Goal: Task Accomplishment & Management: Use online tool/utility

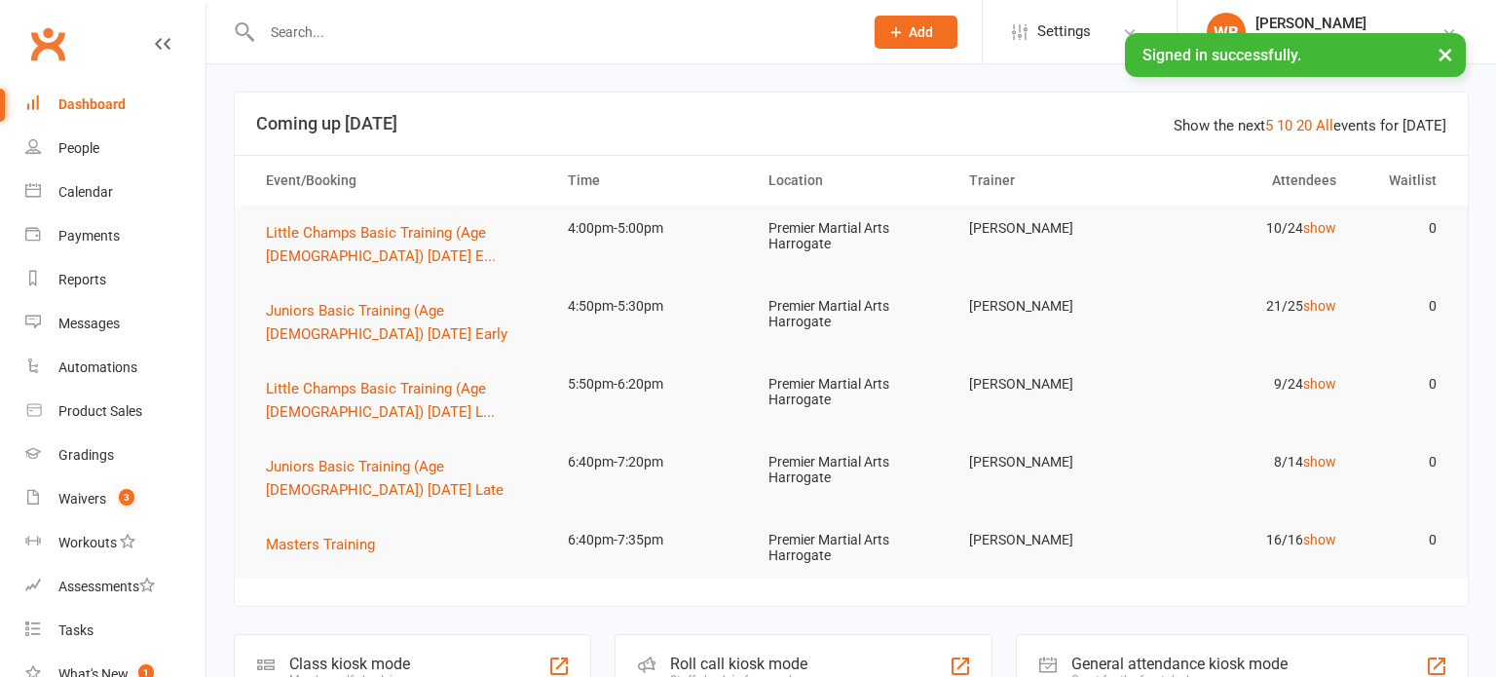
click at [373, 42] on input "text" at bounding box center [552, 32] width 593 height 27
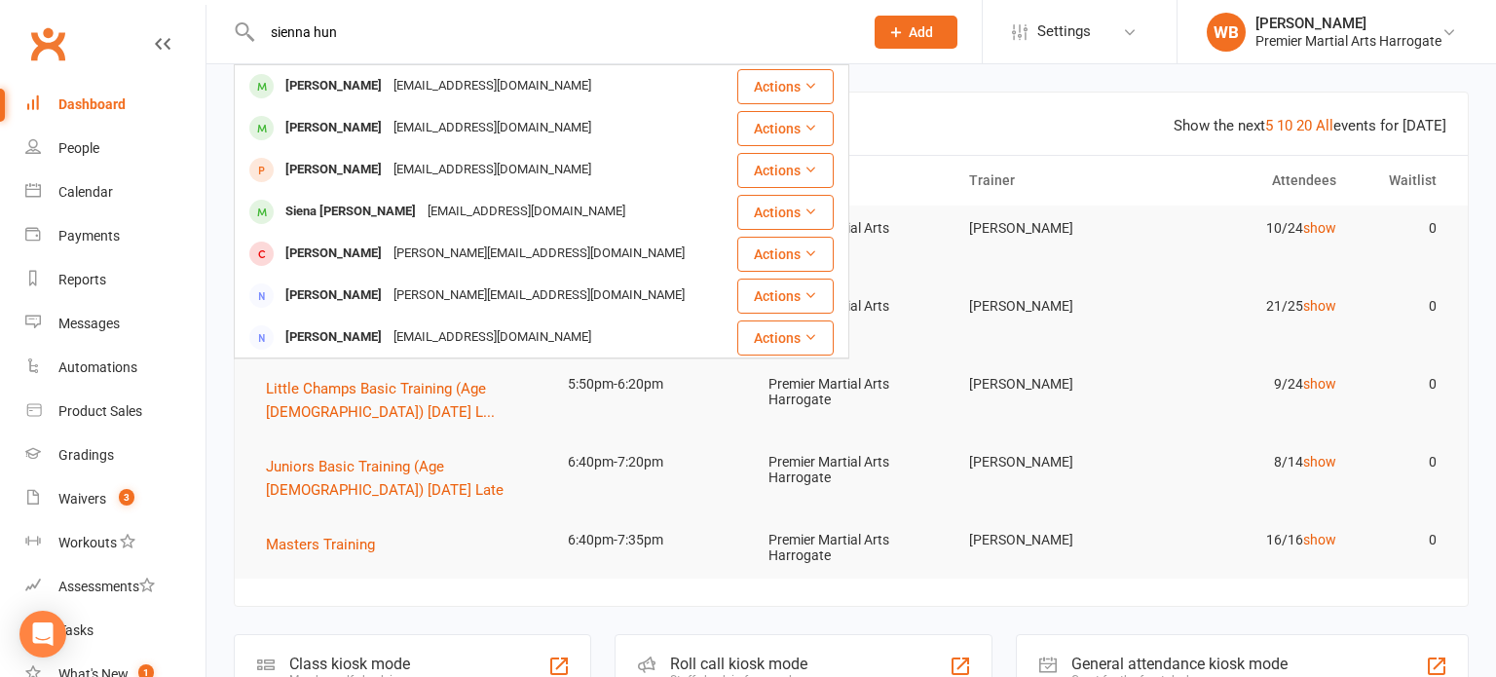
type input "sienna hun"
click at [360, 71] on div "[PERSON_NAME] [EMAIL_ADDRESS][DOMAIN_NAME]" at bounding box center [482, 86] width 493 height 40
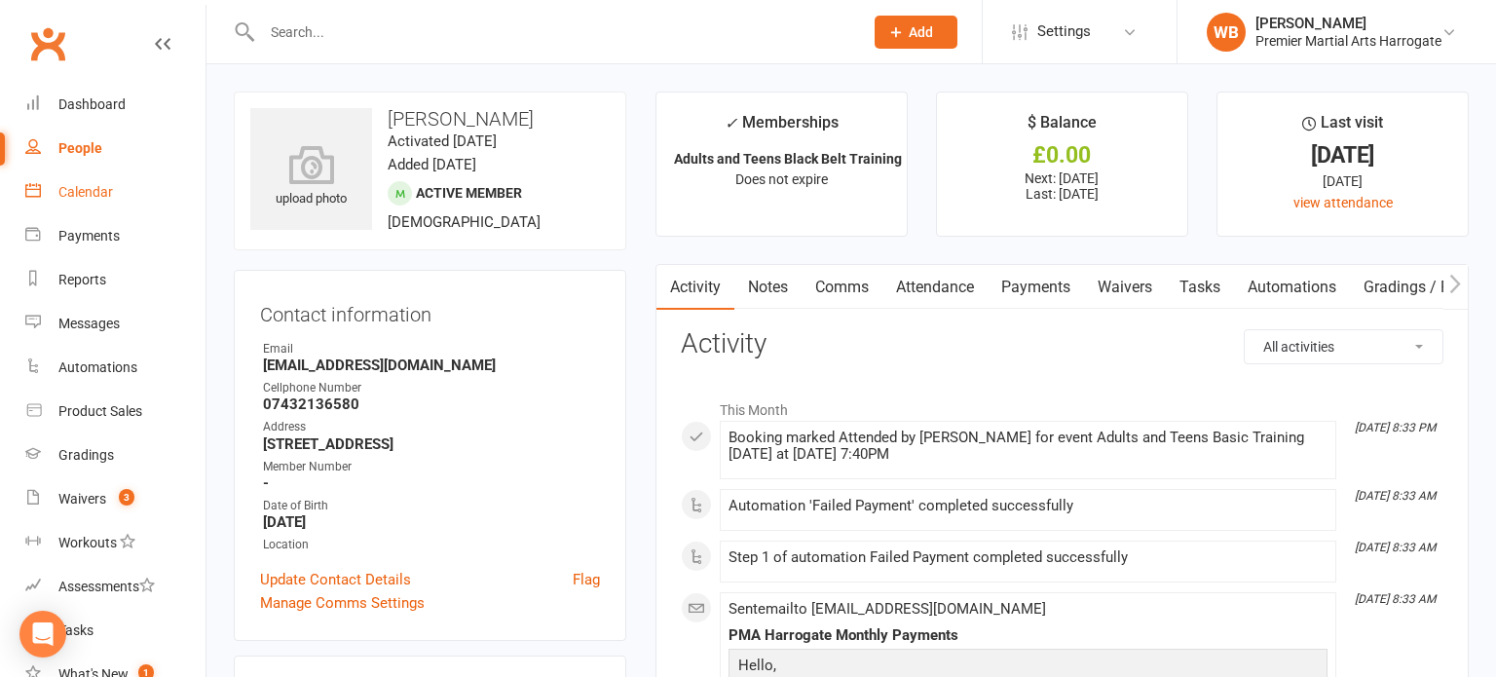
click at [152, 195] on link "Calendar" at bounding box center [115, 192] width 180 height 44
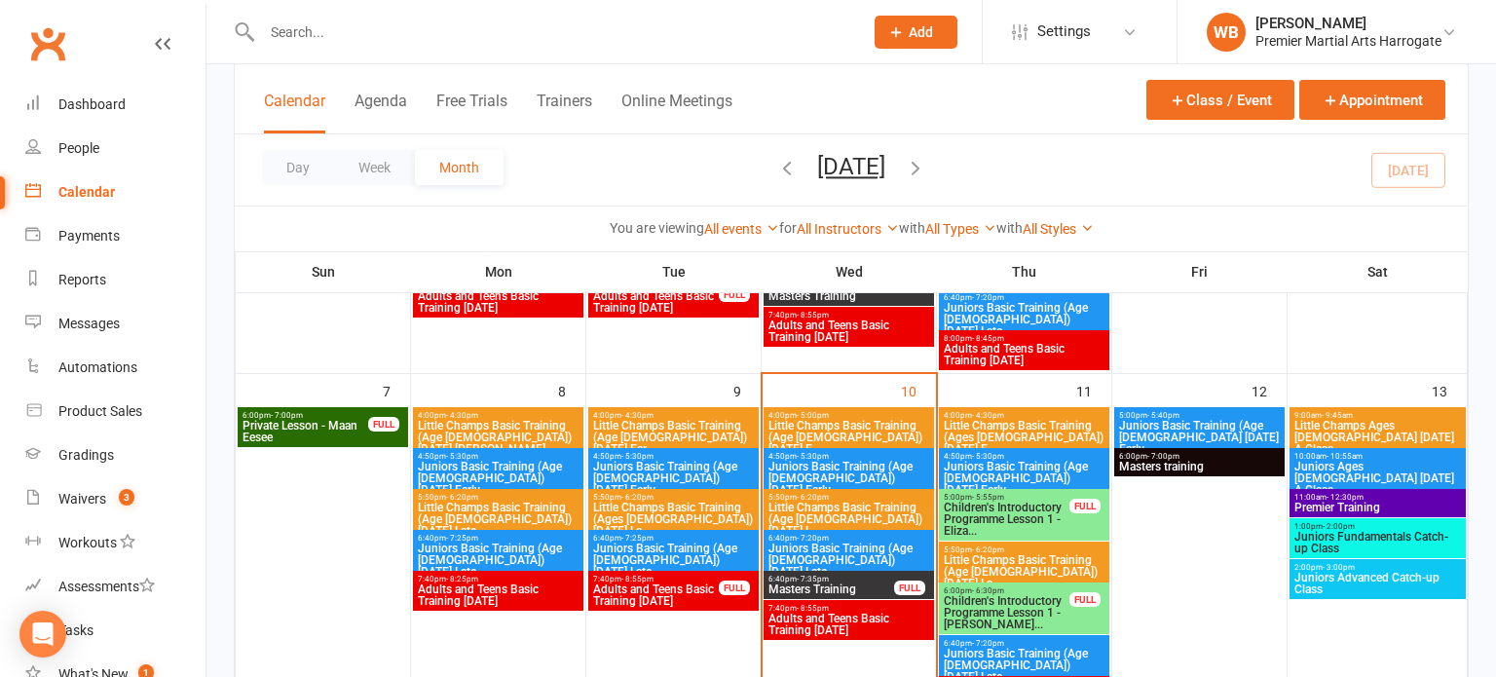
scroll to position [339, 0]
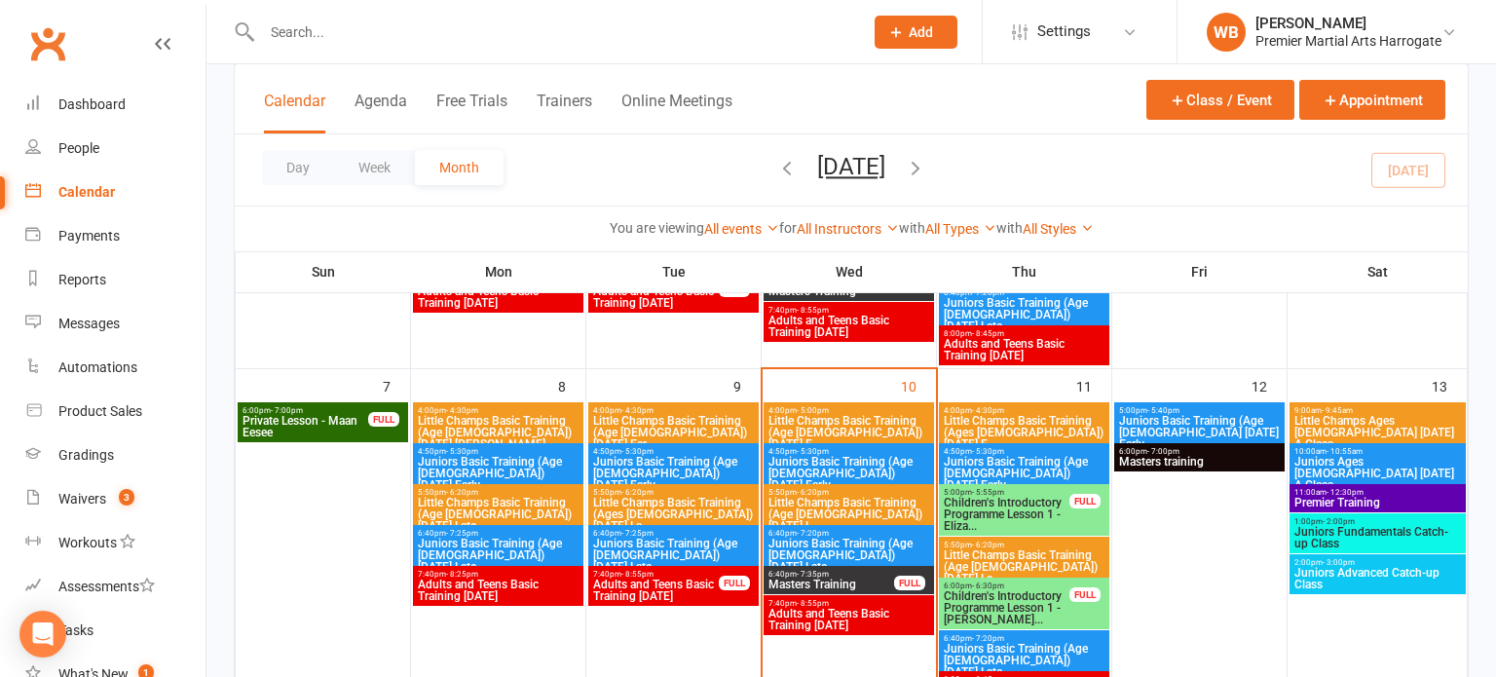
click at [883, 402] on div "4:00pm - 5:00pm Little Champs Basic Training (Age [DEMOGRAPHIC_DATA]) [DATE] E.…" at bounding box center [849, 428] width 170 height 52
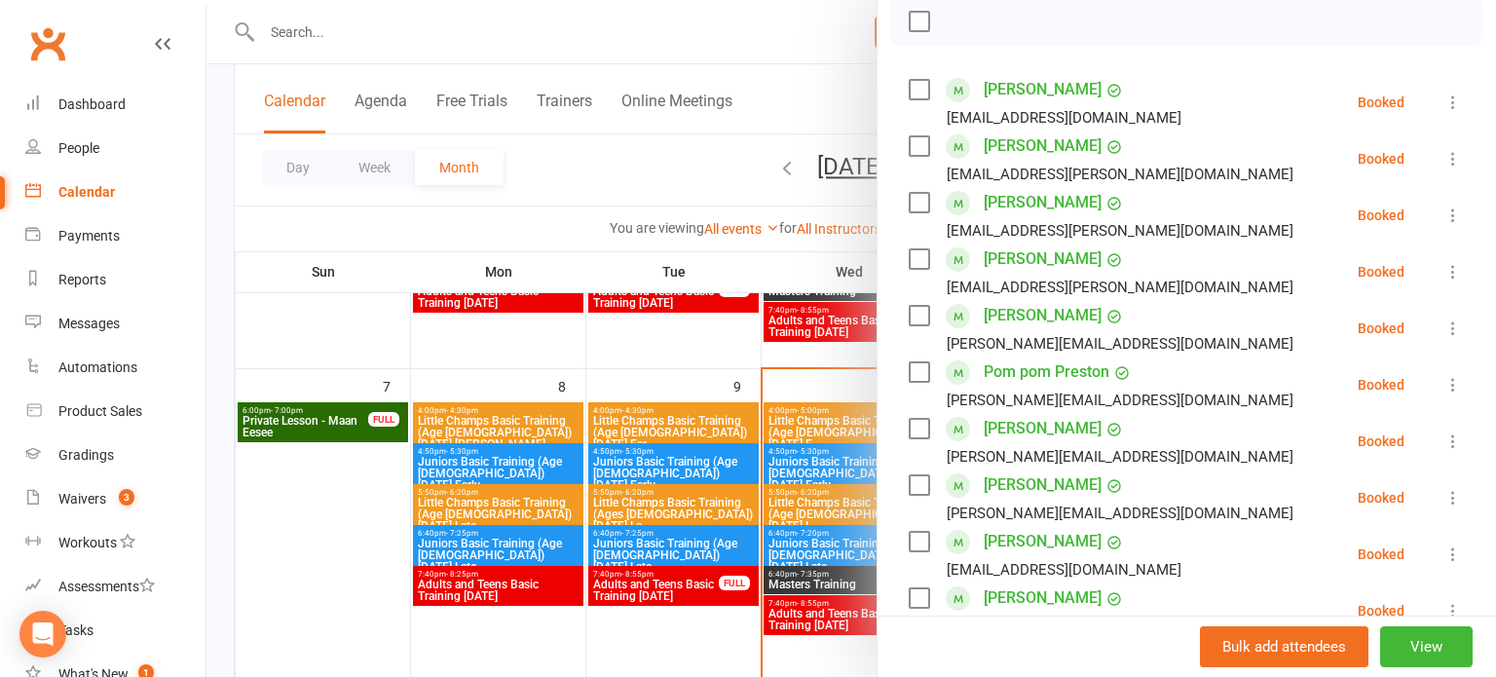
scroll to position [309, 0]
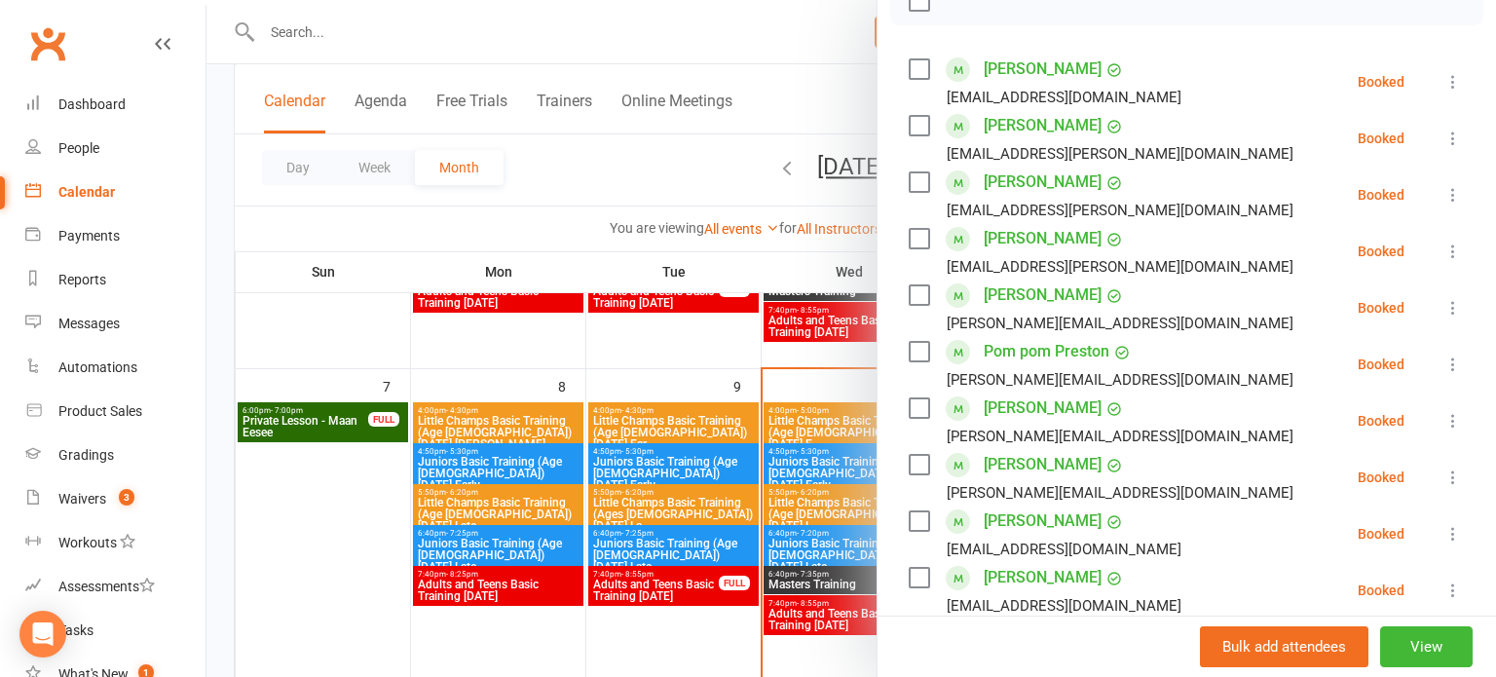
click at [1446, 315] on icon at bounding box center [1453, 307] width 19 height 19
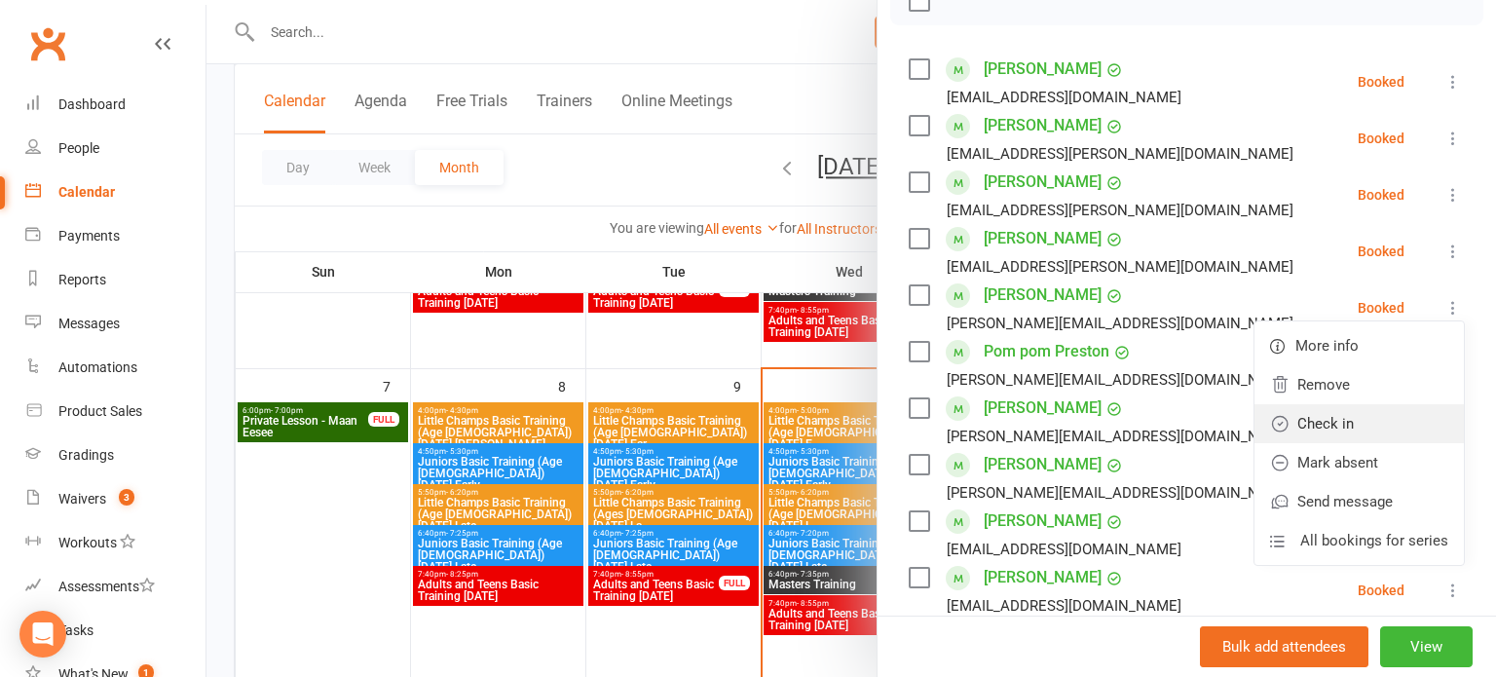
click at [1377, 411] on link "Check in" at bounding box center [1359, 423] width 209 height 39
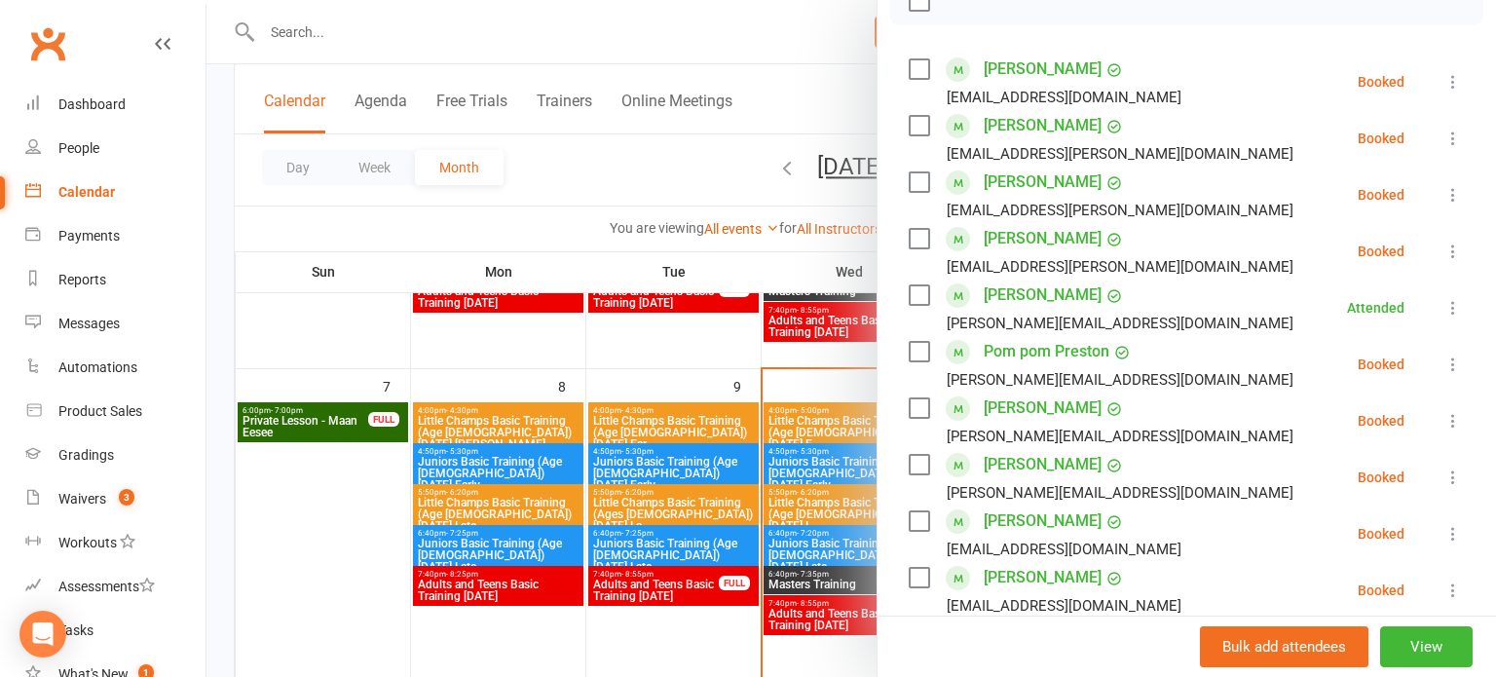
click at [644, 283] on div at bounding box center [852, 338] width 1290 height 677
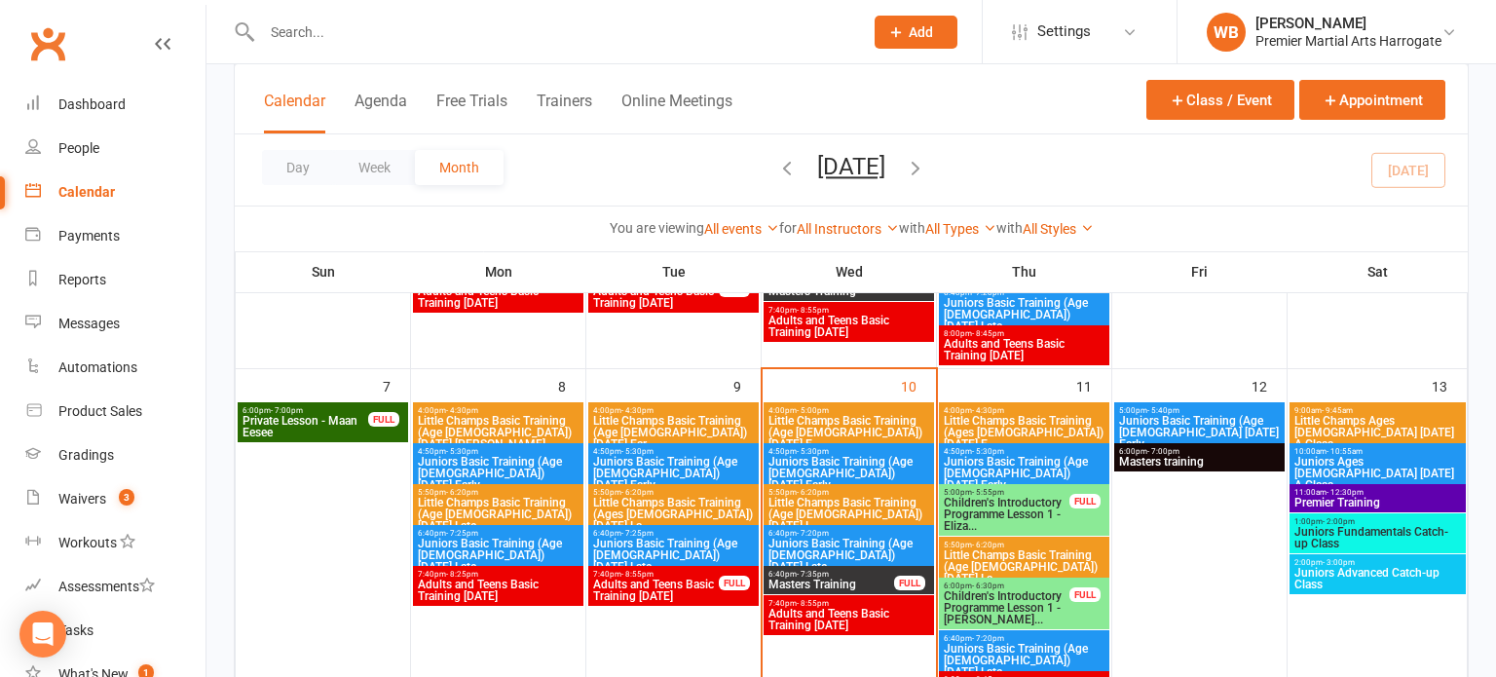
click at [863, 424] on span "Little Champs Basic Training (Age [DEMOGRAPHIC_DATA]) [DATE] E..." at bounding box center [849, 432] width 163 height 35
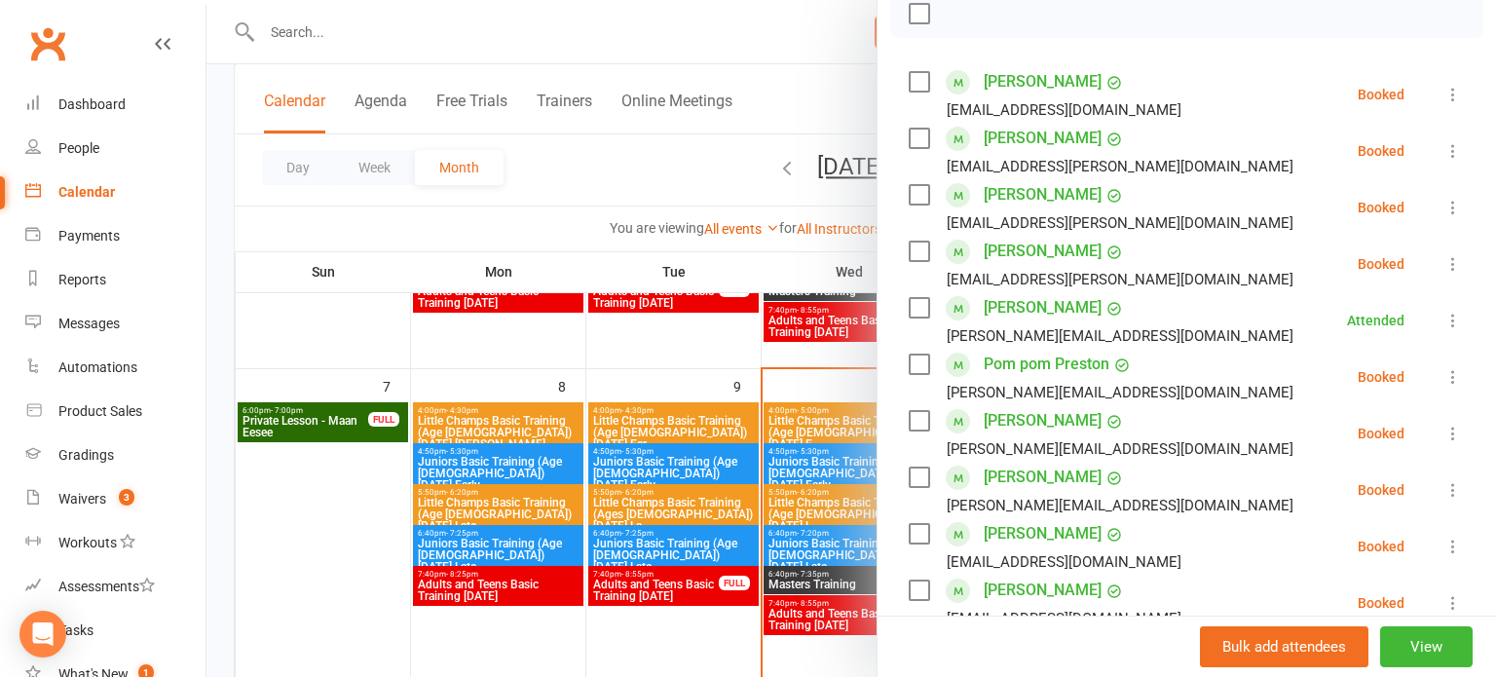
scroll to position [296, 0]
click at [1447, 389] on li "Pom pom Preston [EMAIL_ADDRESS][DOMAIN_NAME] Booked More info Remove Check in M…" at bounding box center [1187, 377] width 556 height 57
click at [1448, 385] on icon at bounding box center [1453, 376] width 19 height 19
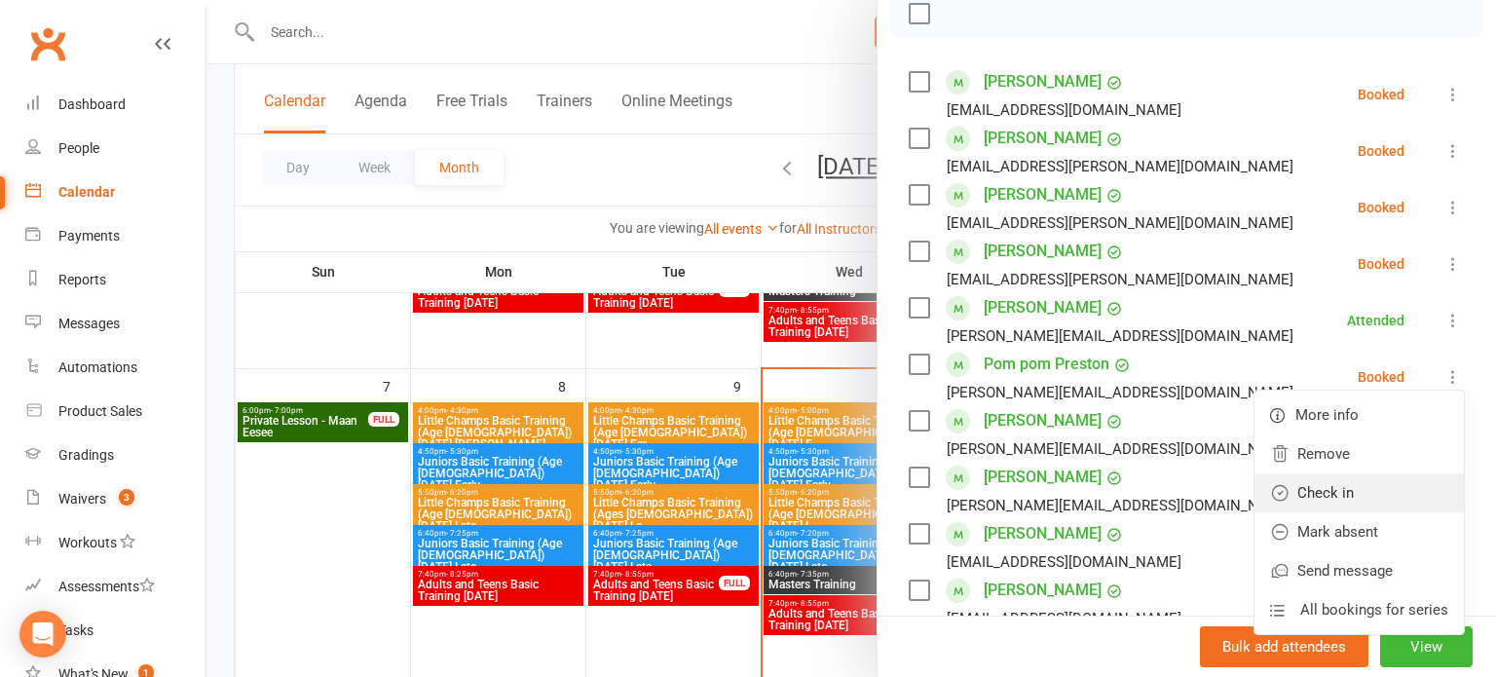
click at [1367, 474] on link "Check in" at bounding box center [1359, 492] width 209 height 39
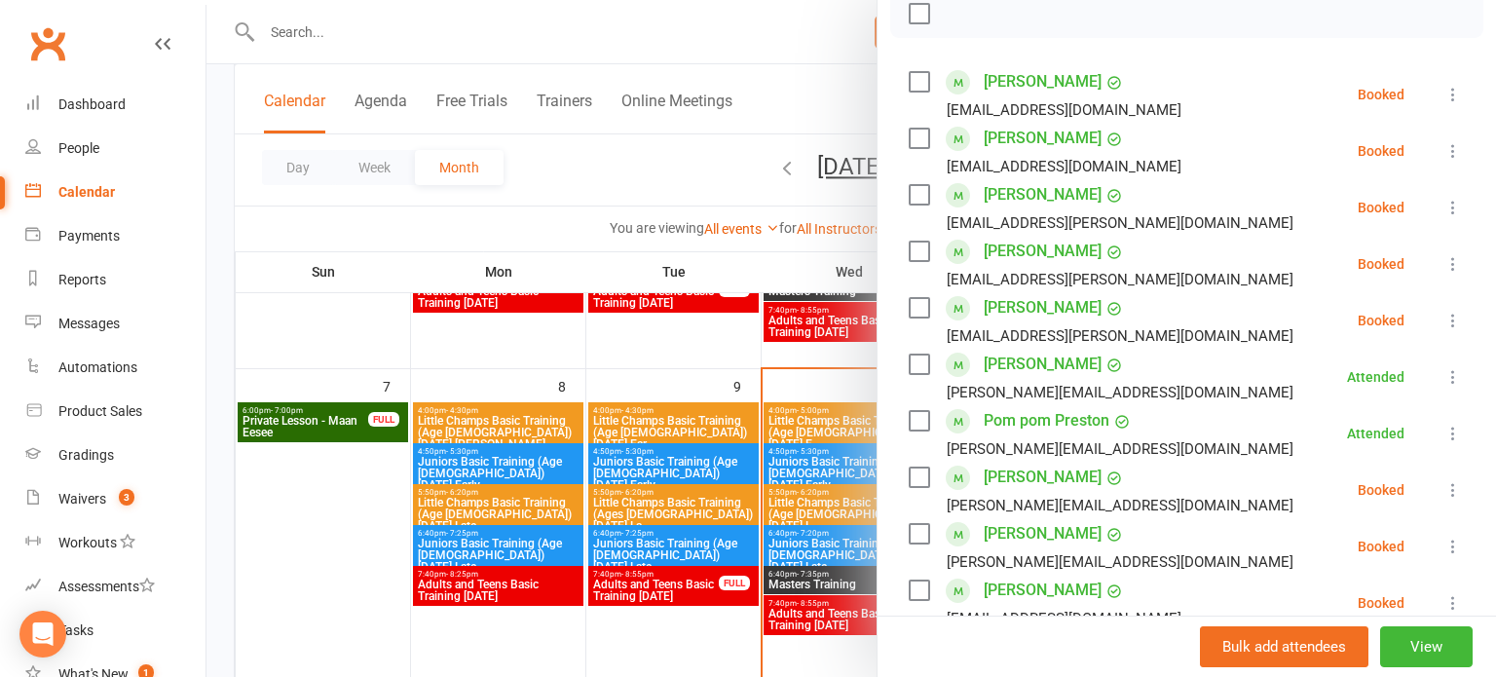
click at [809, 422] on div at bounding box center [852, 338] width 1290 height 677
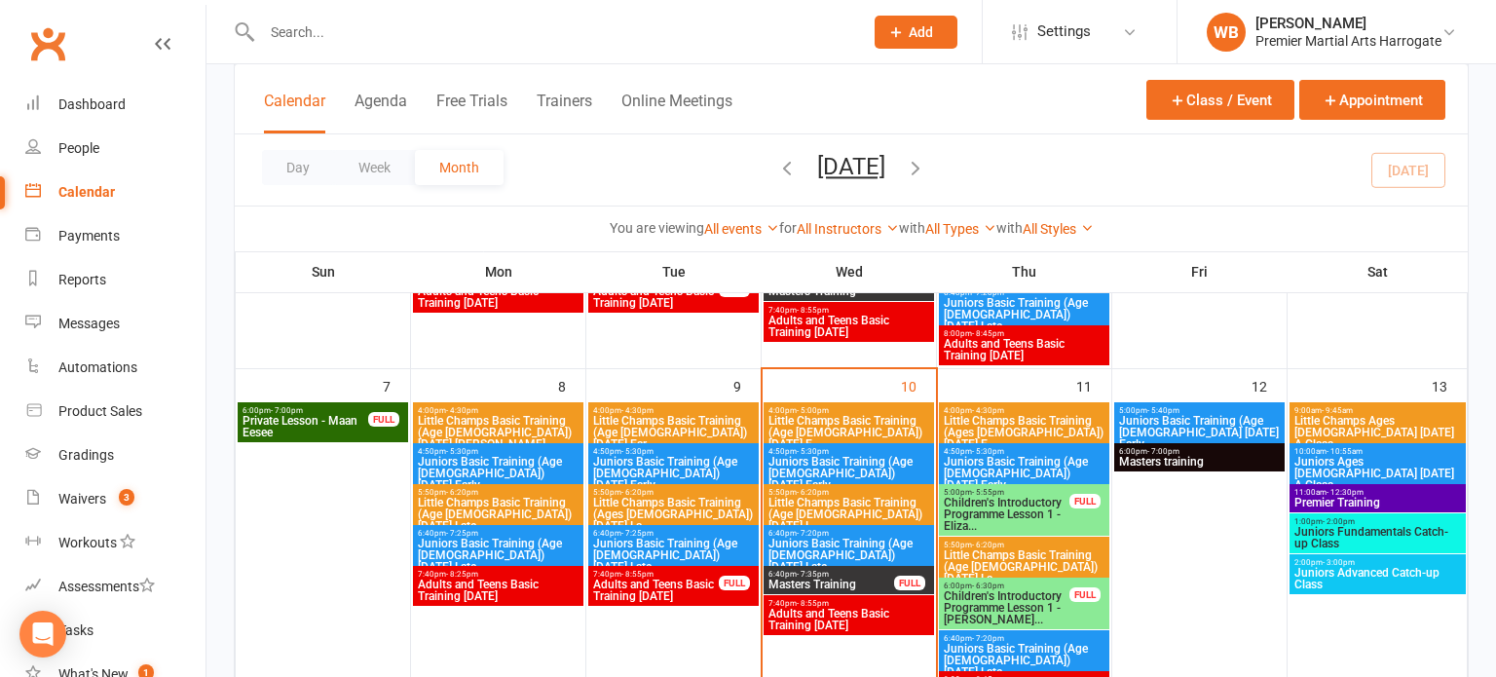
click at [777, 429] on span "Little Champs Basic Training (Age [DEMOGRAPHIC_DATA]) [DATE] E..." at bounding box center [849, 432] width 163 height 35
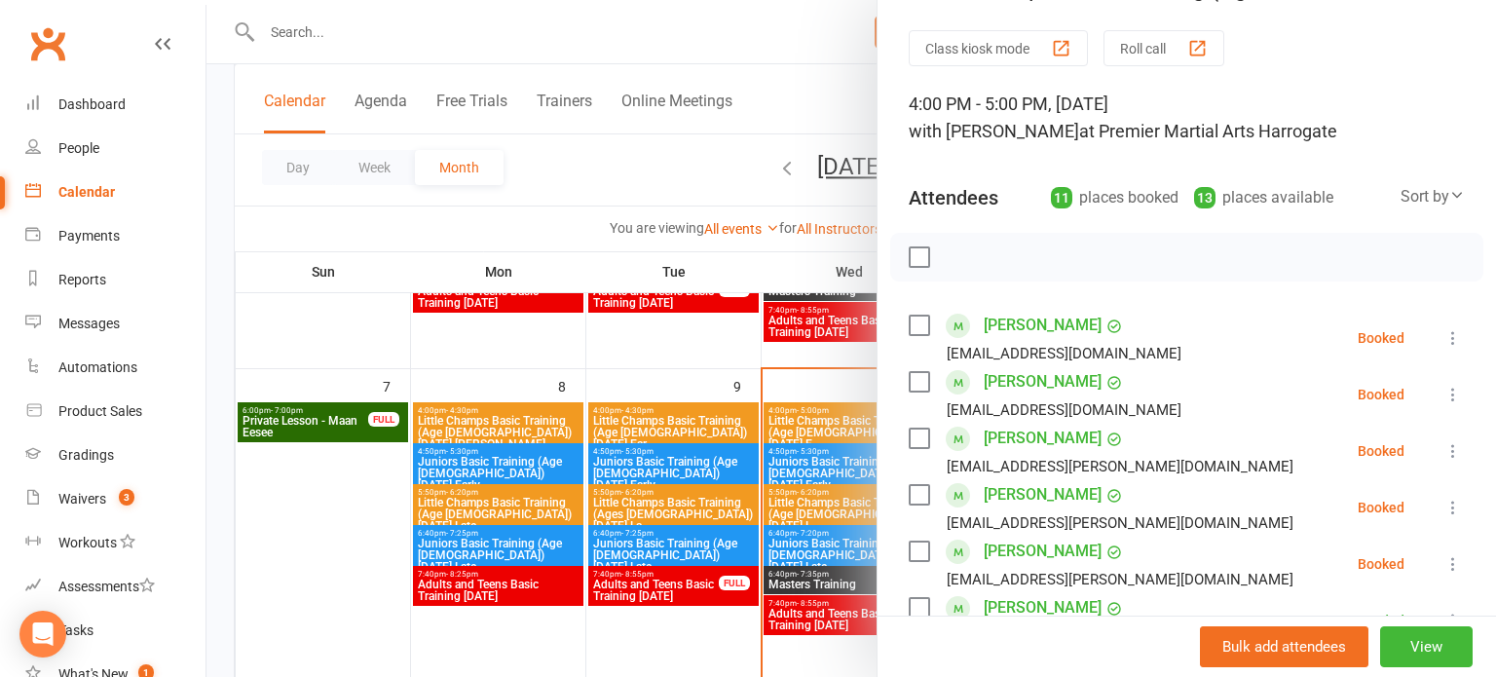
scroll to position [77, 0]
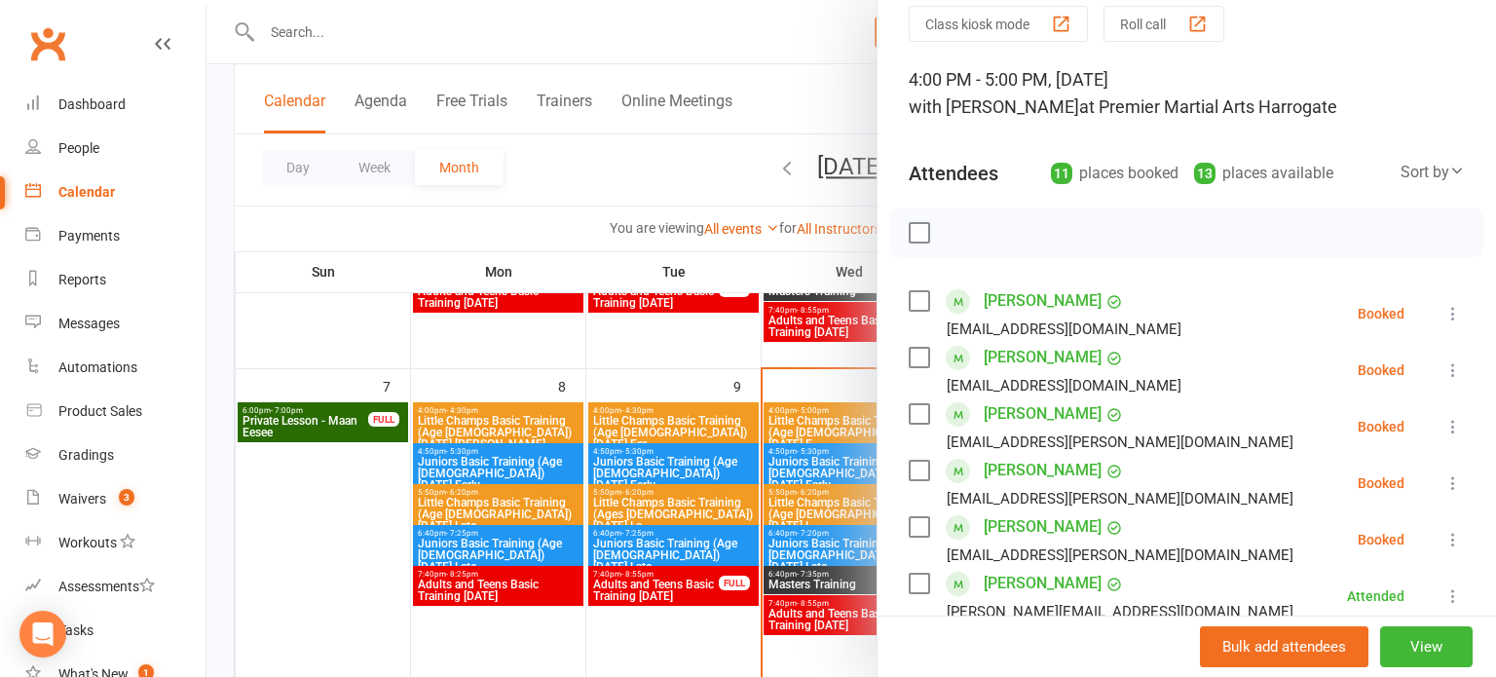
click at [1457, 369] on icon at bounding box center [1453, 369] width 19 height 19
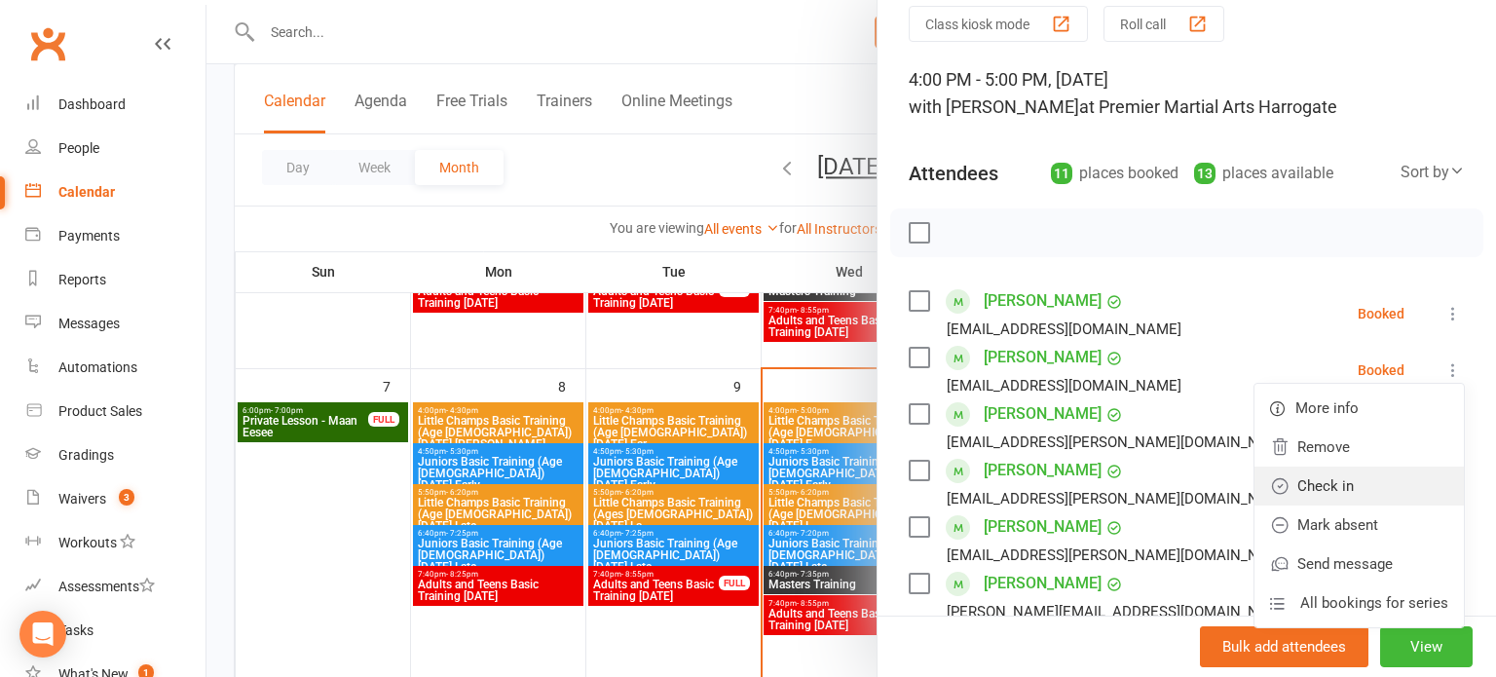
click at [1362, 493] on link "Check in" at bounding box center [1359, 486] width 209 height 39
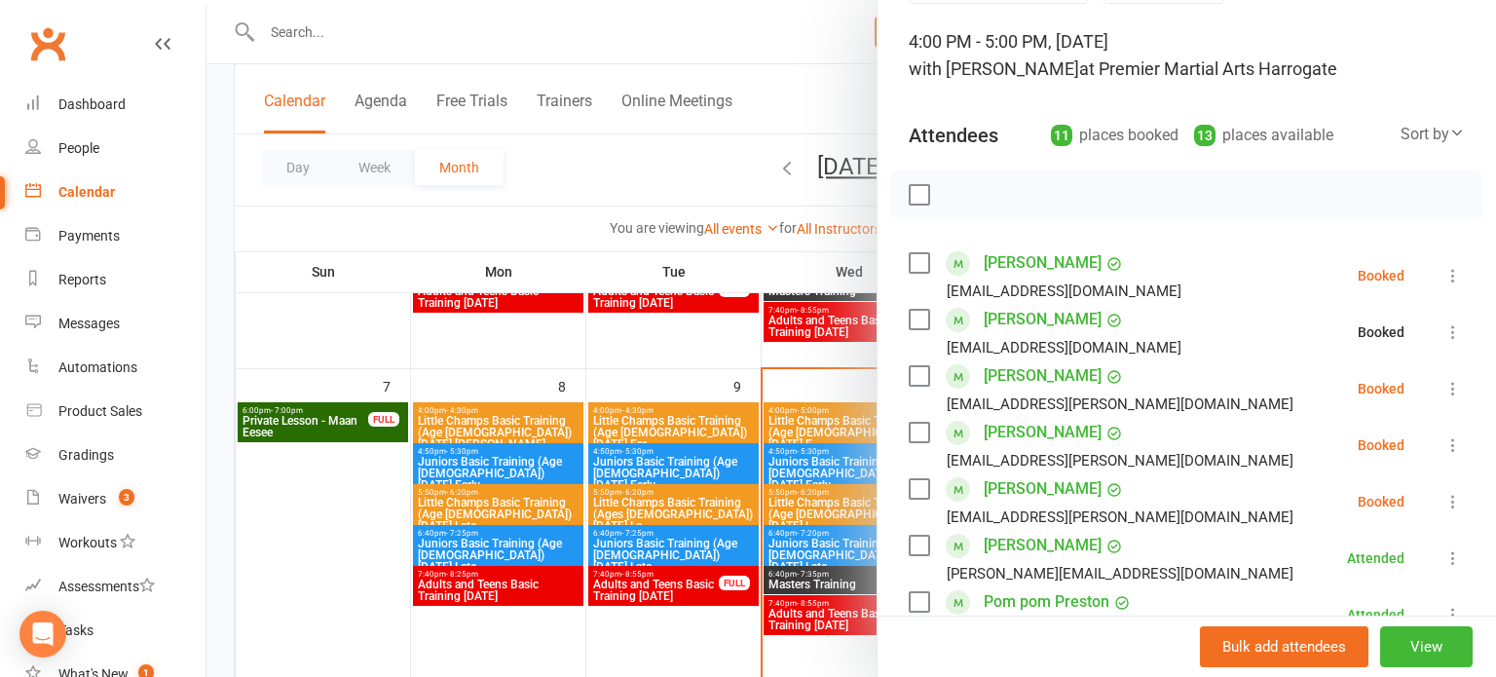
scroll to position [114, 0]
click at [1452, 396] on icon at bounding box center [1453, 389] width 19 height 19
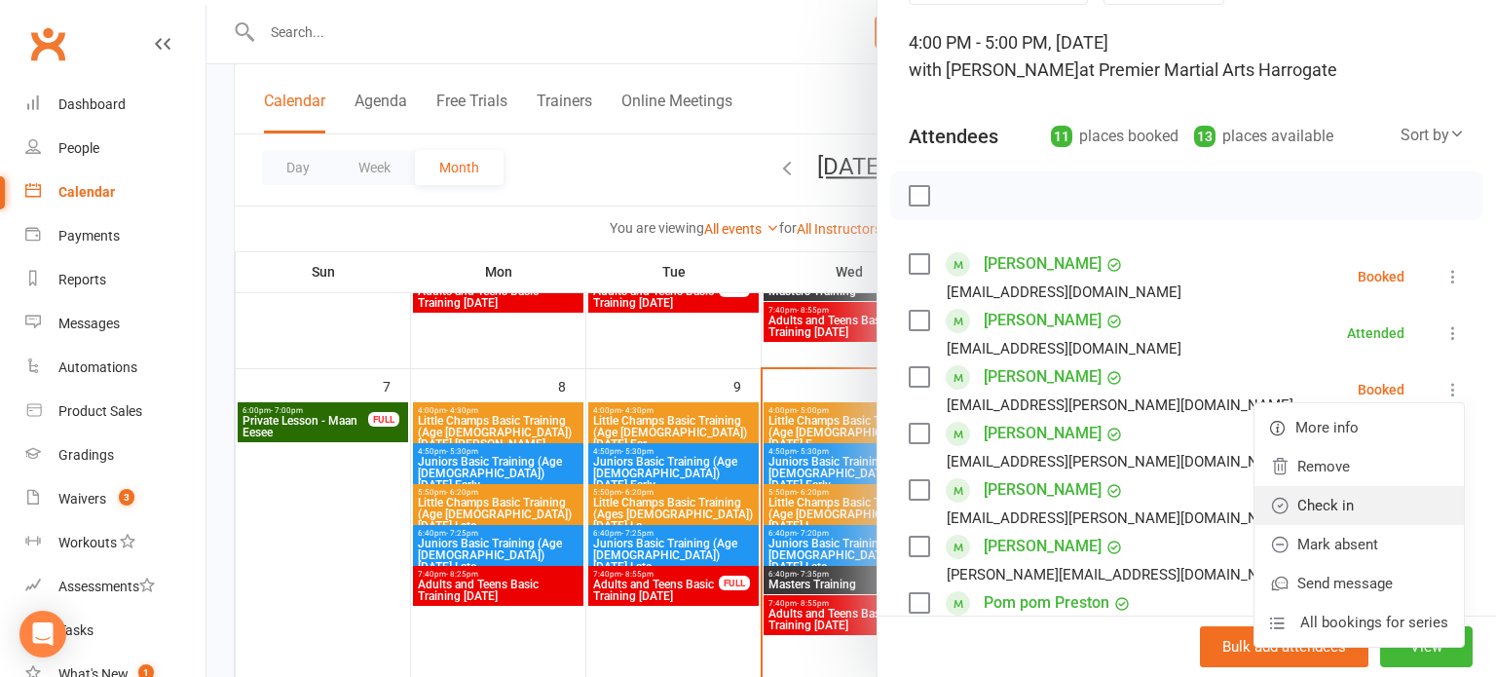
click at [1385, 513] on link "Check in" at bounding box center [1359, 505] width 209 height 39
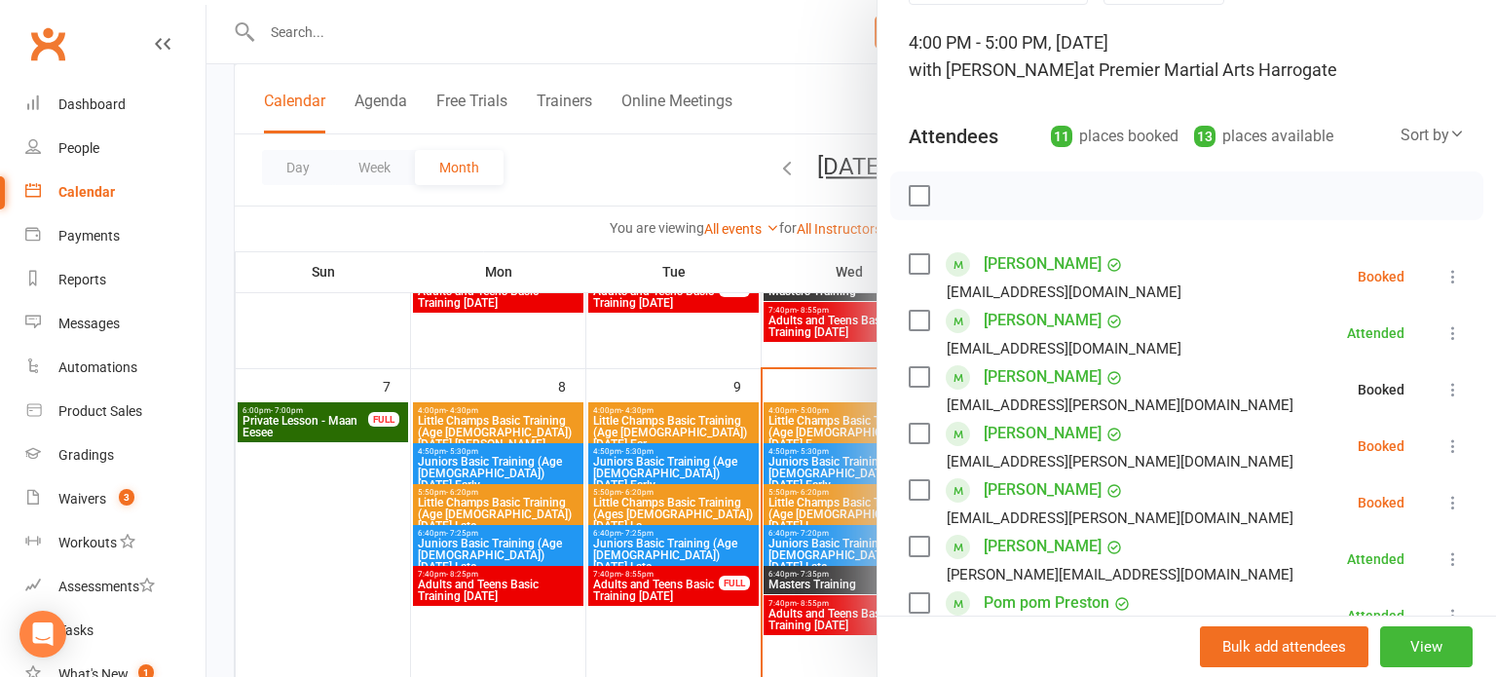
click at [1446, 456] on button at bounding box center [1453, 445] width 23 height 23
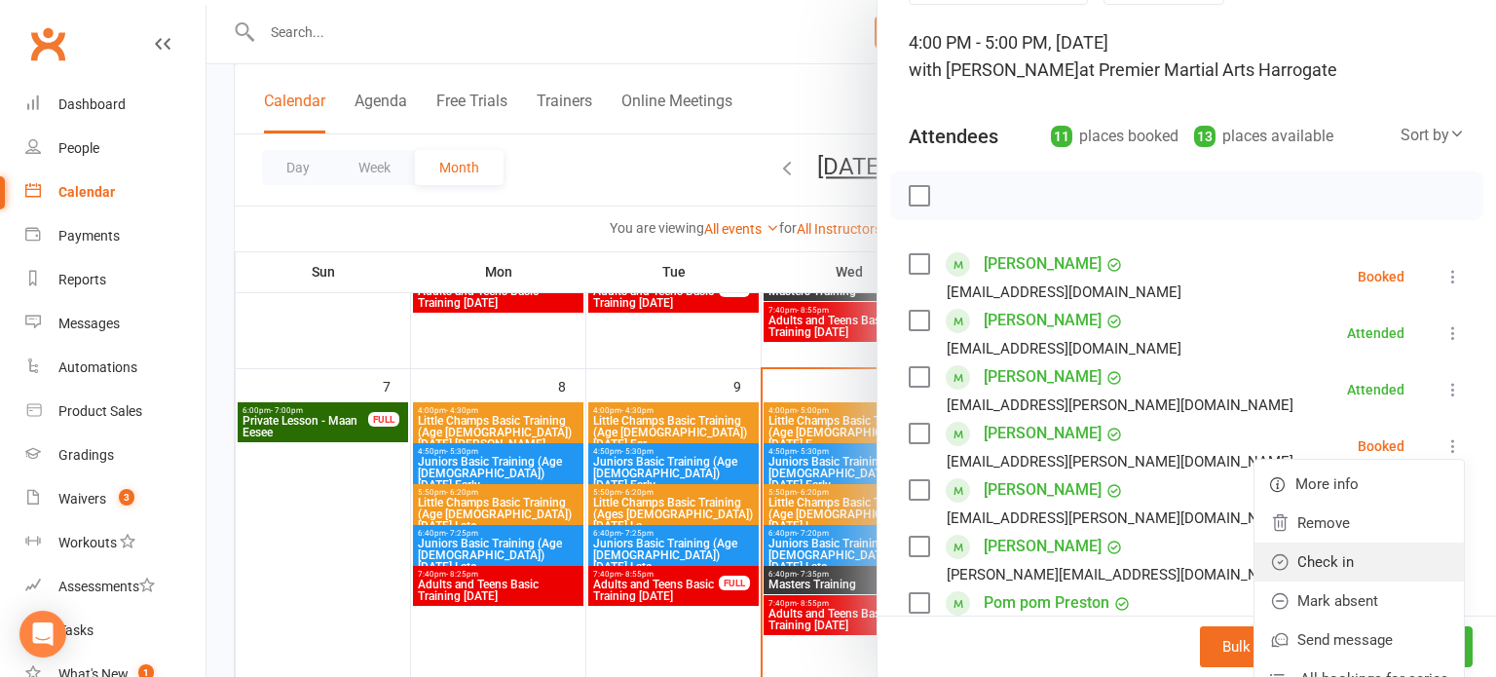
click at [1377, 574] on link "Check in" at bounding box center [1359, 562] width 209 height 39
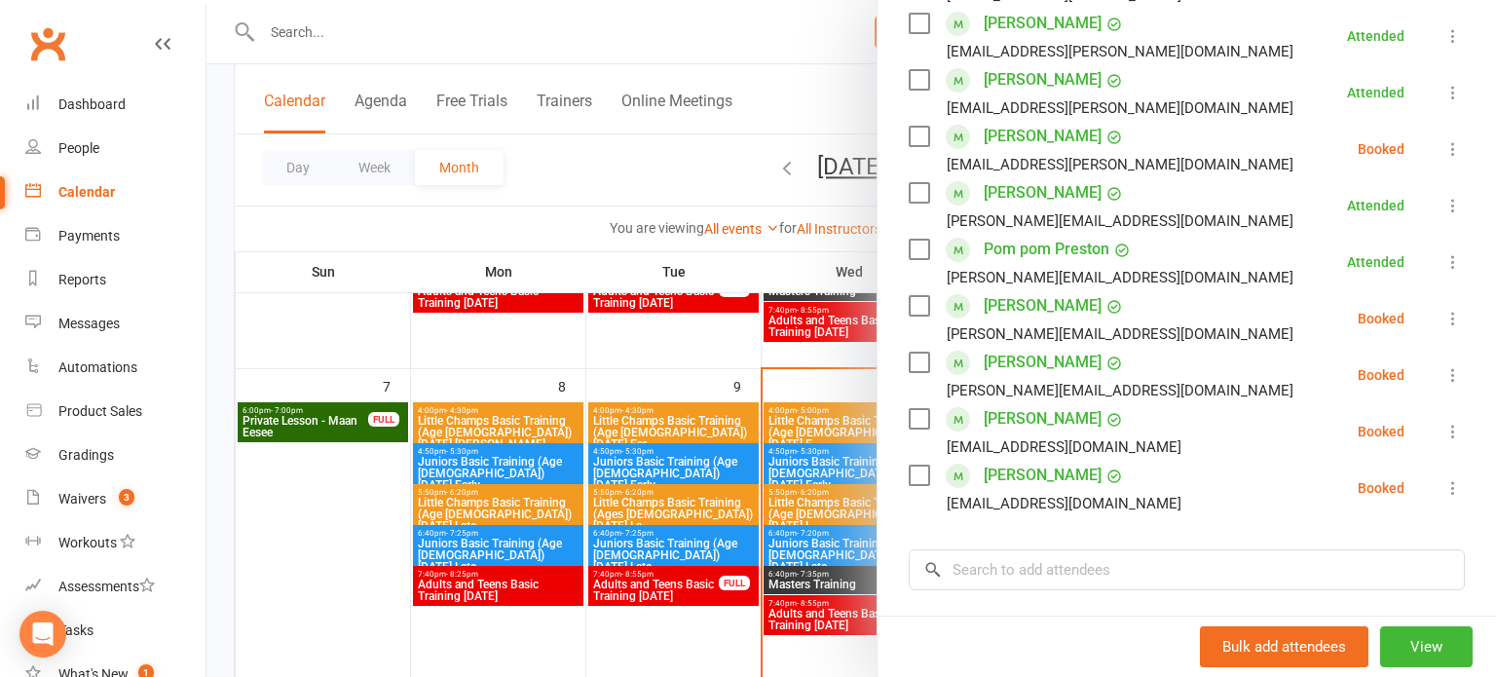
scroll to position [469, 0]
click at [1444, 431] on icon at bounding box center [1453, 430] width 19 height 19
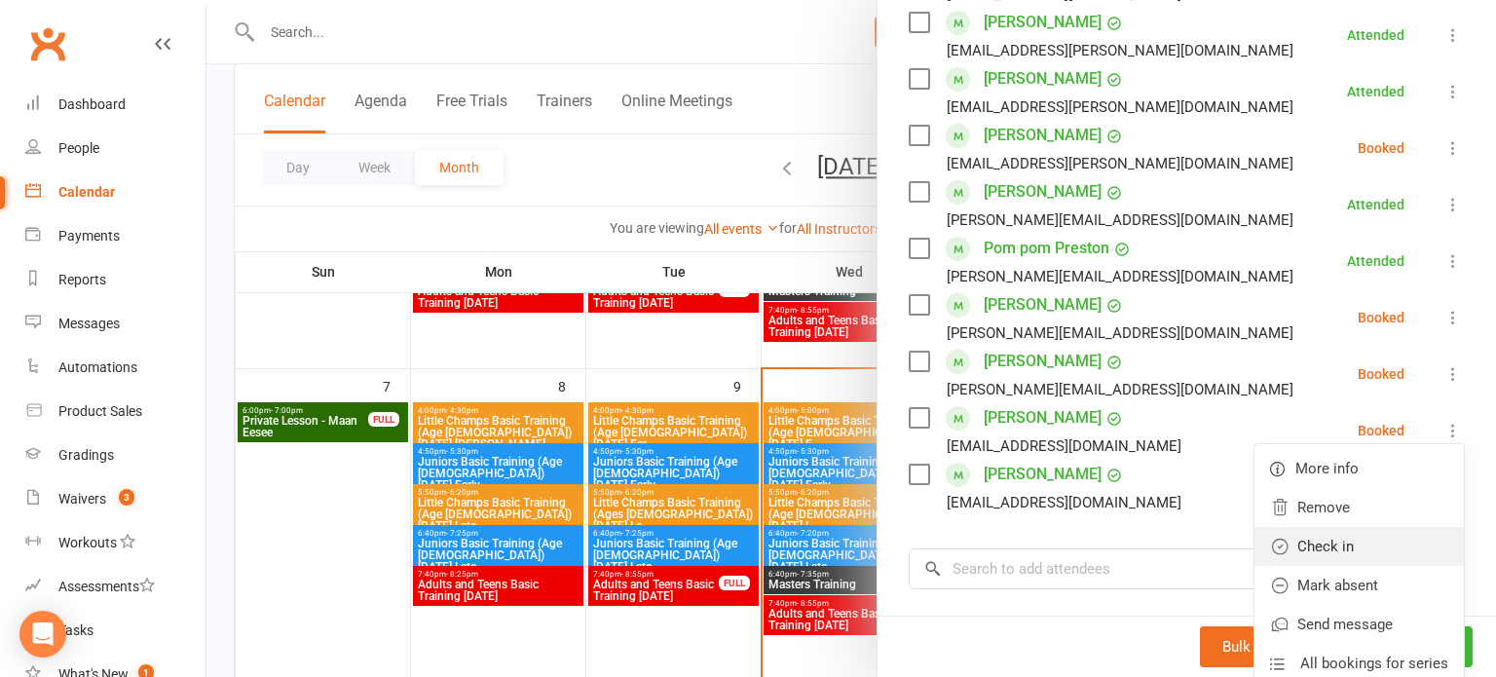
click at [1367, 557] on link "Check in" at bounding box center [1359, 546] width 209 height 39
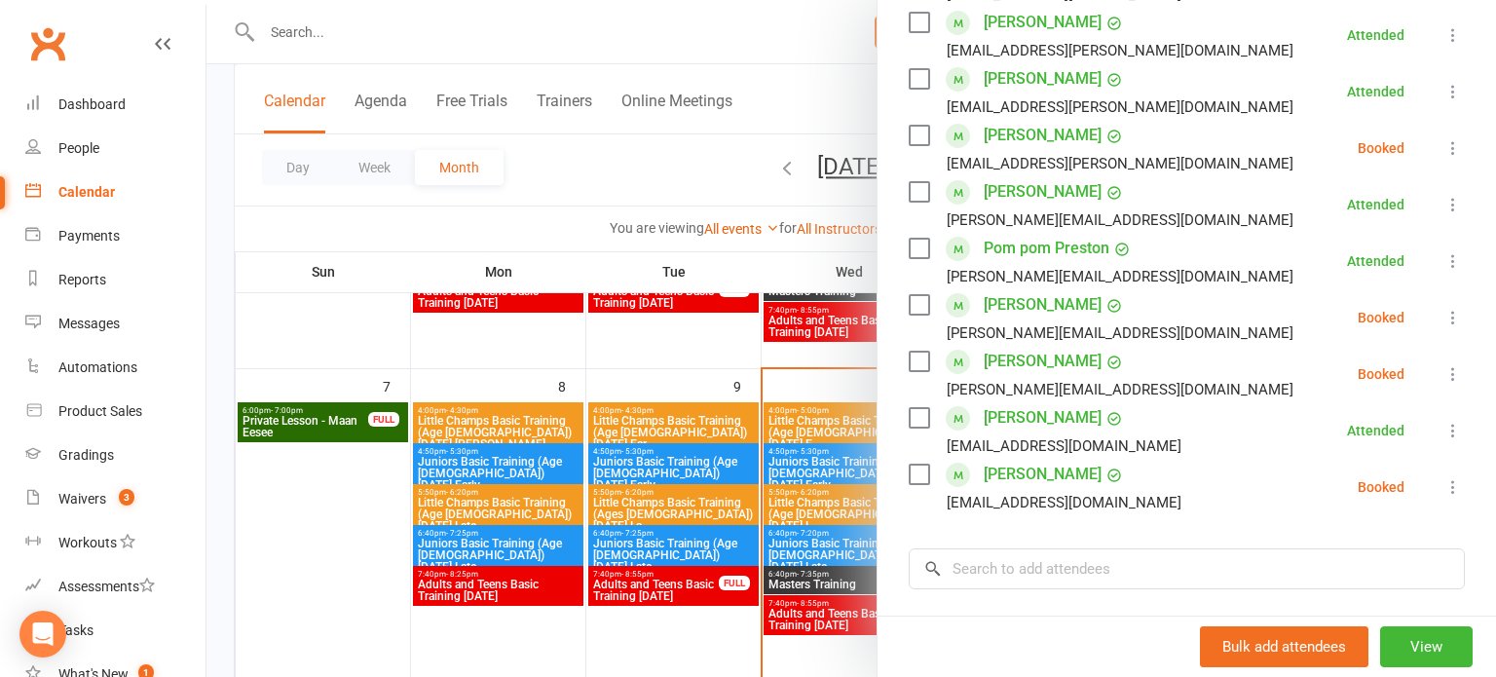
click at [1452, 381] on icon at bounding box center [1453, 373] width 19 height 19
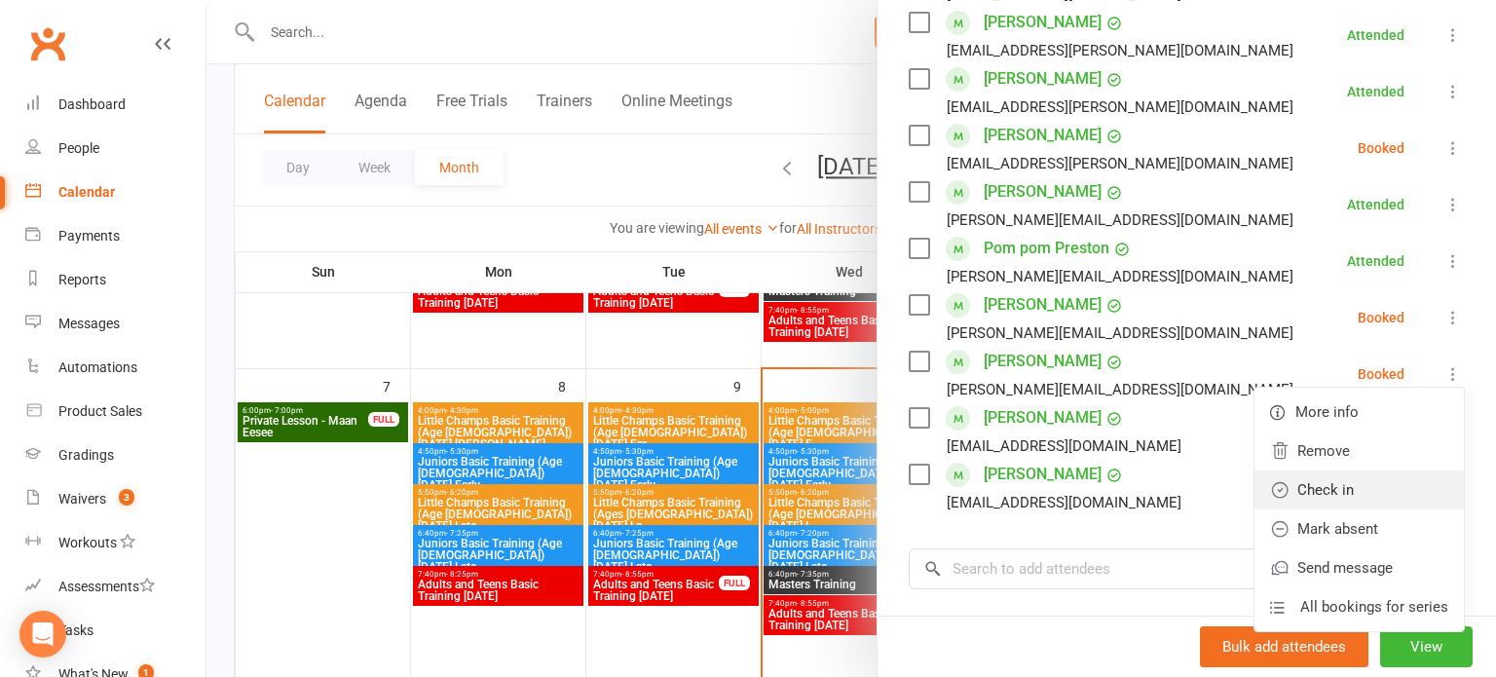
click at [1349, 499] on link "Check in" at bounding box center [1359, 490] width 209 height 39
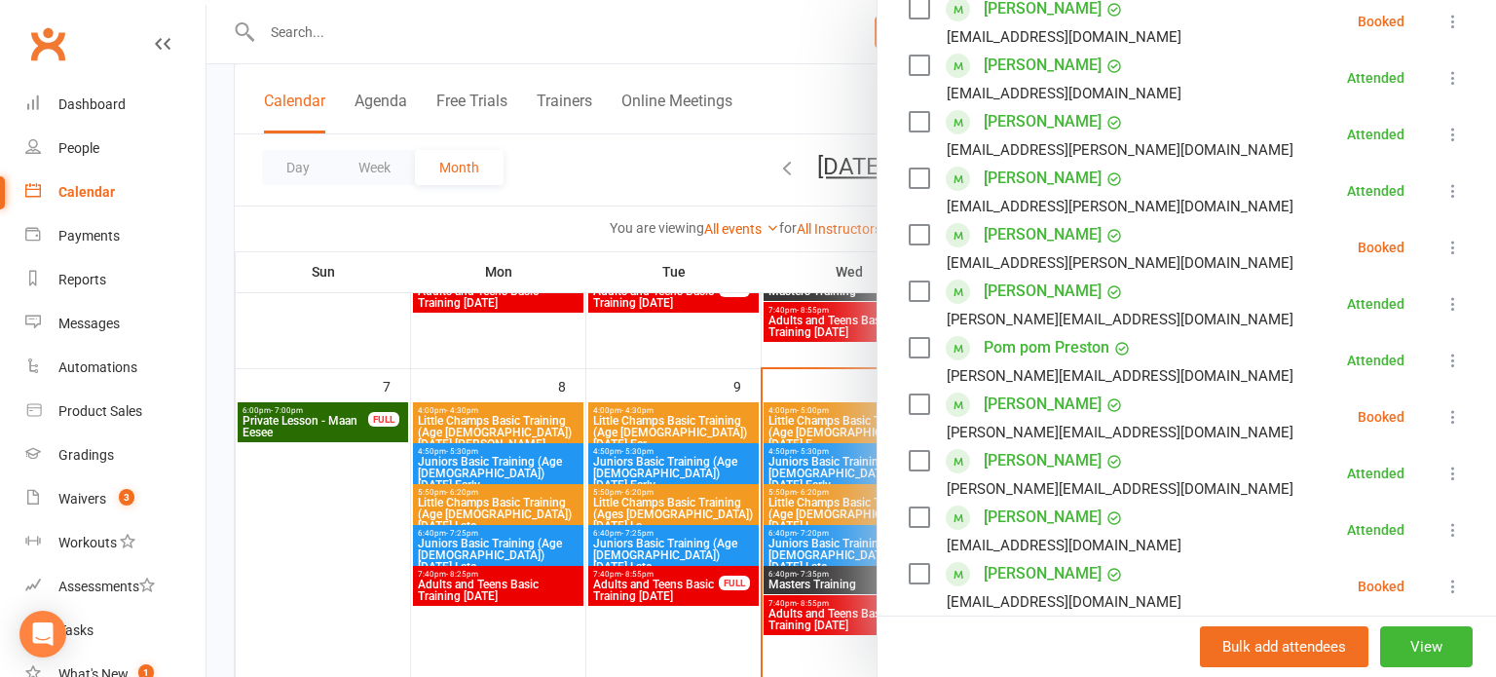
scroll to position [358, 0]
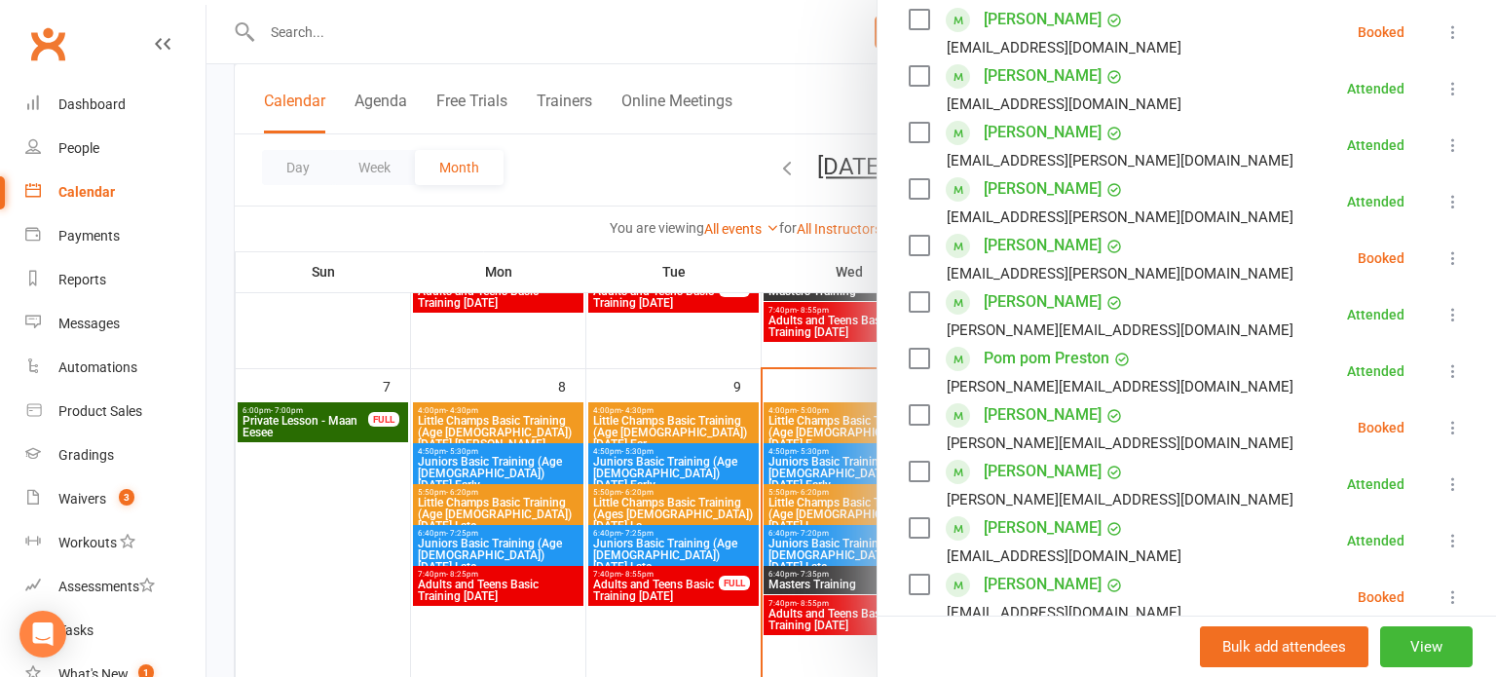
click at [1459, 143] on icon at bounding box center [1453, 144] width 19 height 19
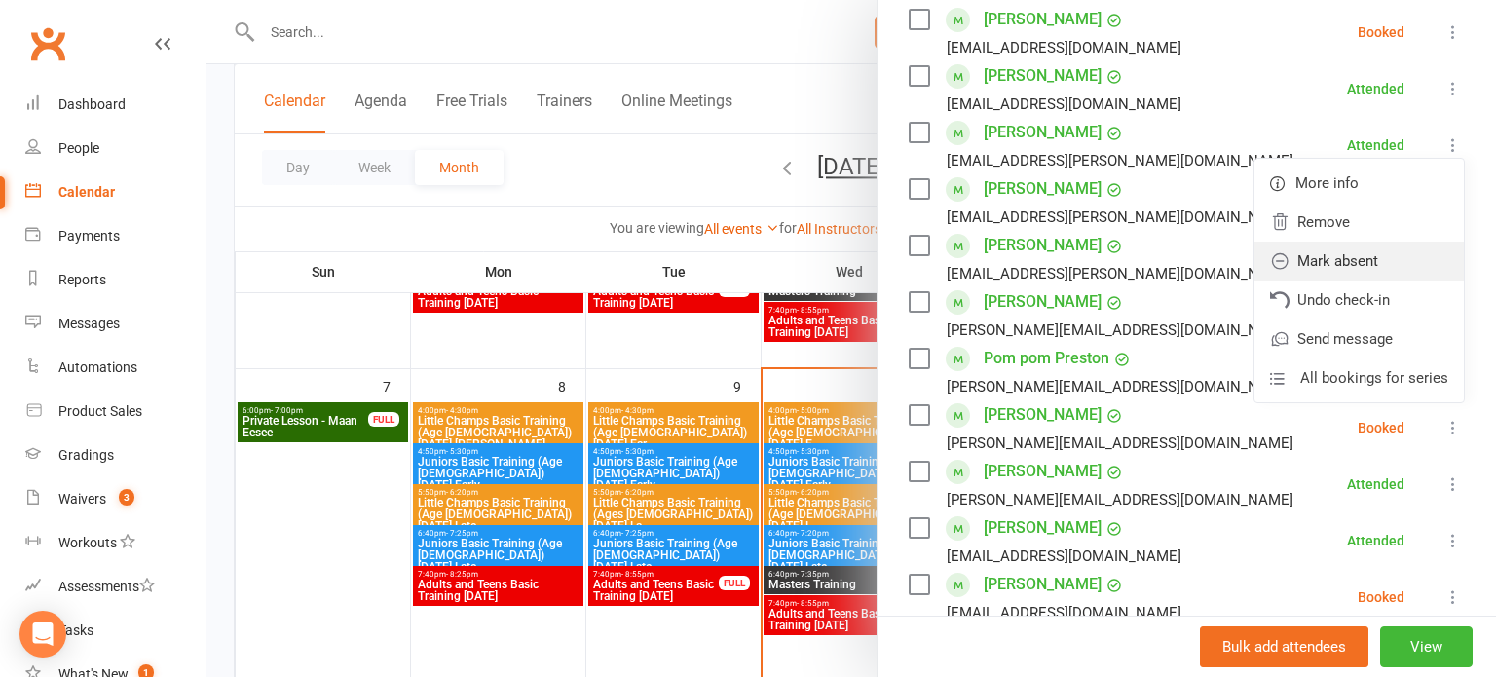
click at [1387, 261] on link "Mark absent" at bounding box center [1359, 261] width 209 height 39
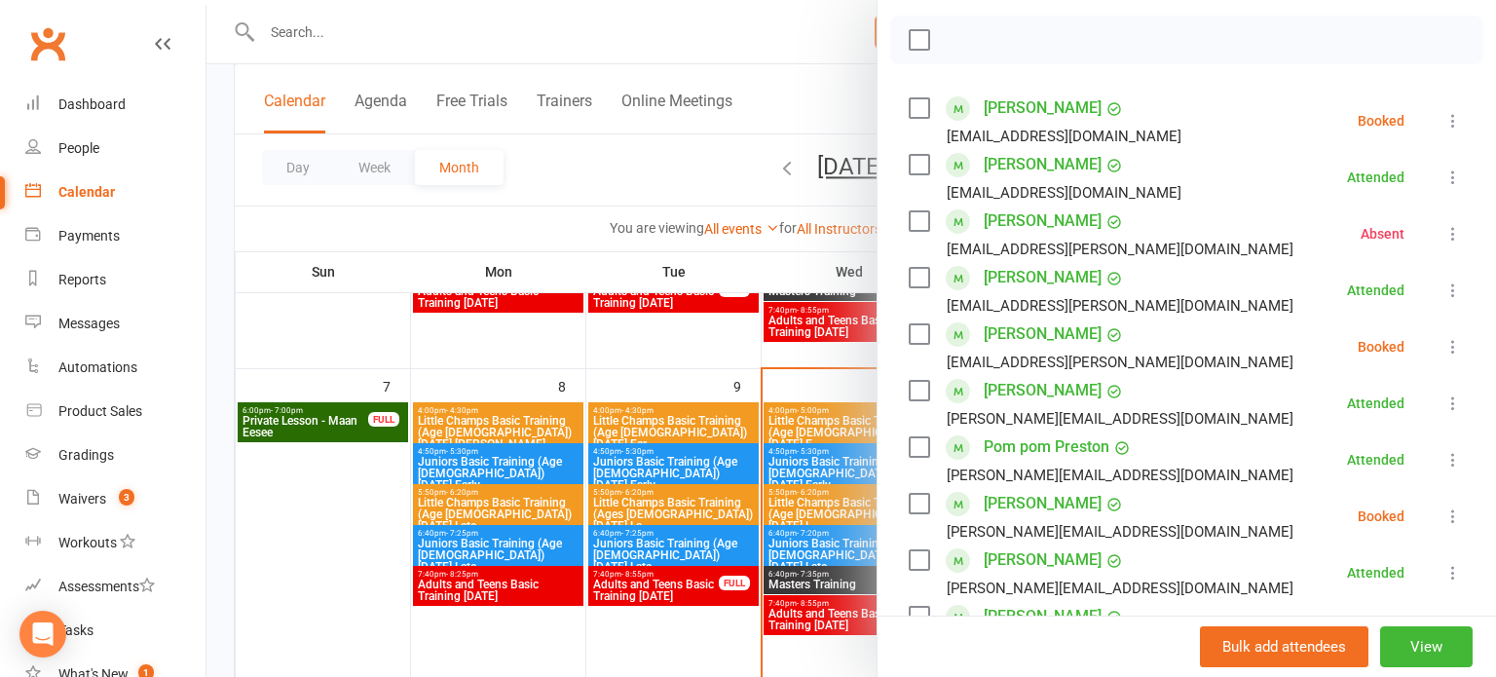
scroll to position [272, 0]
click at [1453, 116] on icon at bounding box center [1453, 118] width 19 height 19
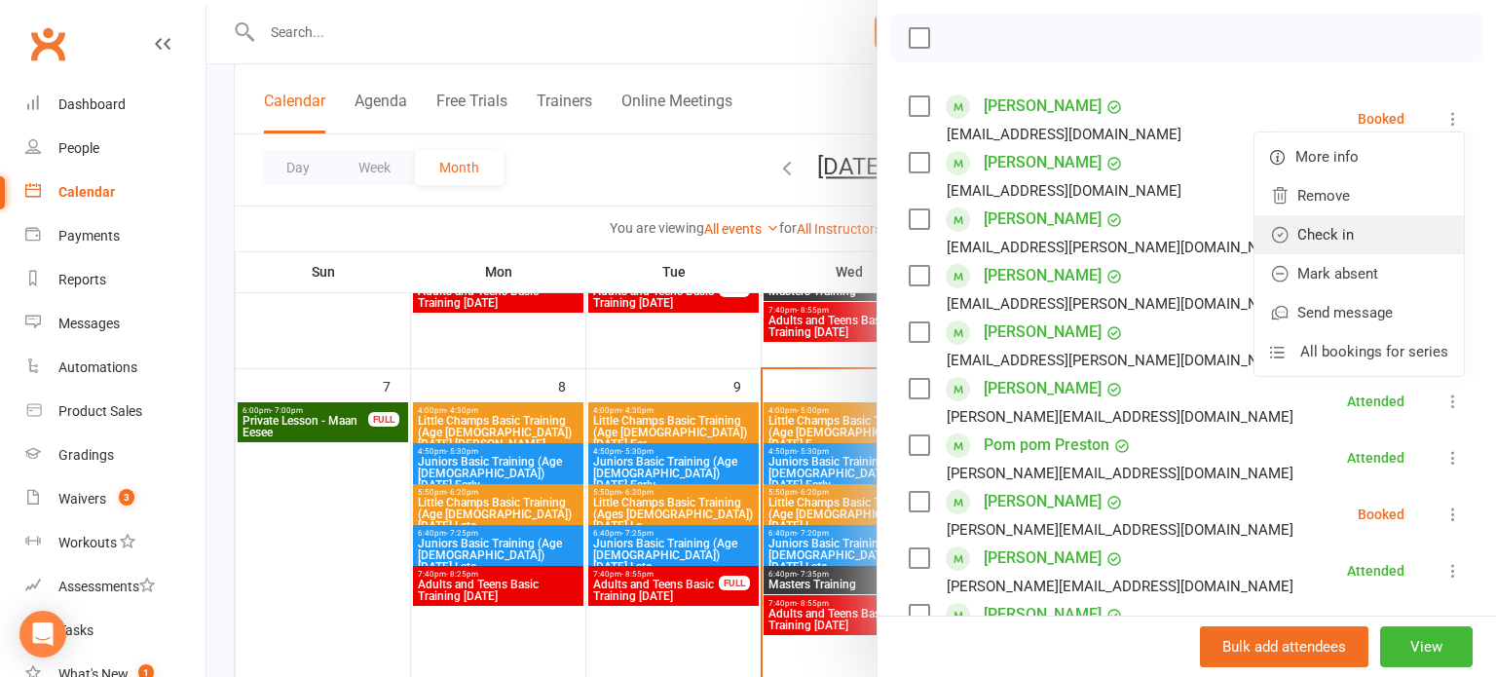
click at [1397, 237] on link "Check in" at bounding box center [1359, 234] width 209 height 39
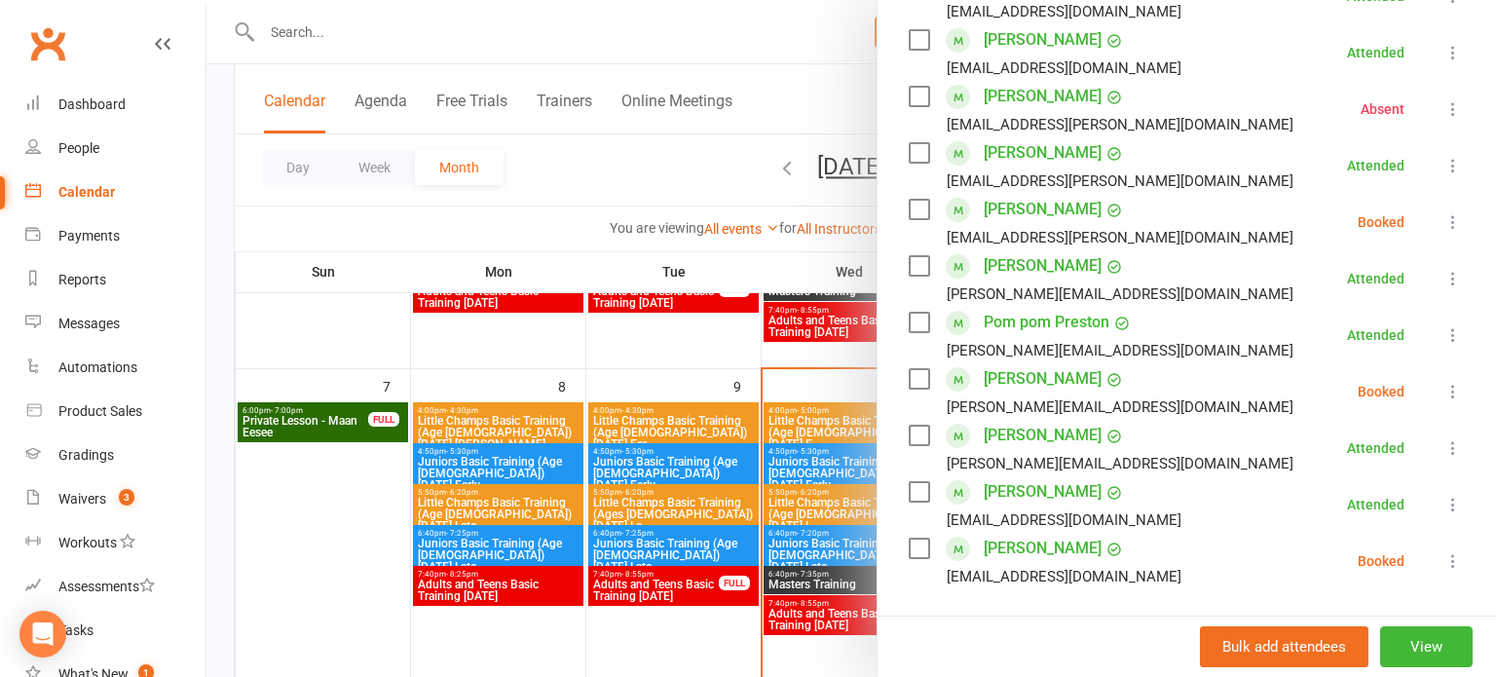
scroll to position [425, 0]
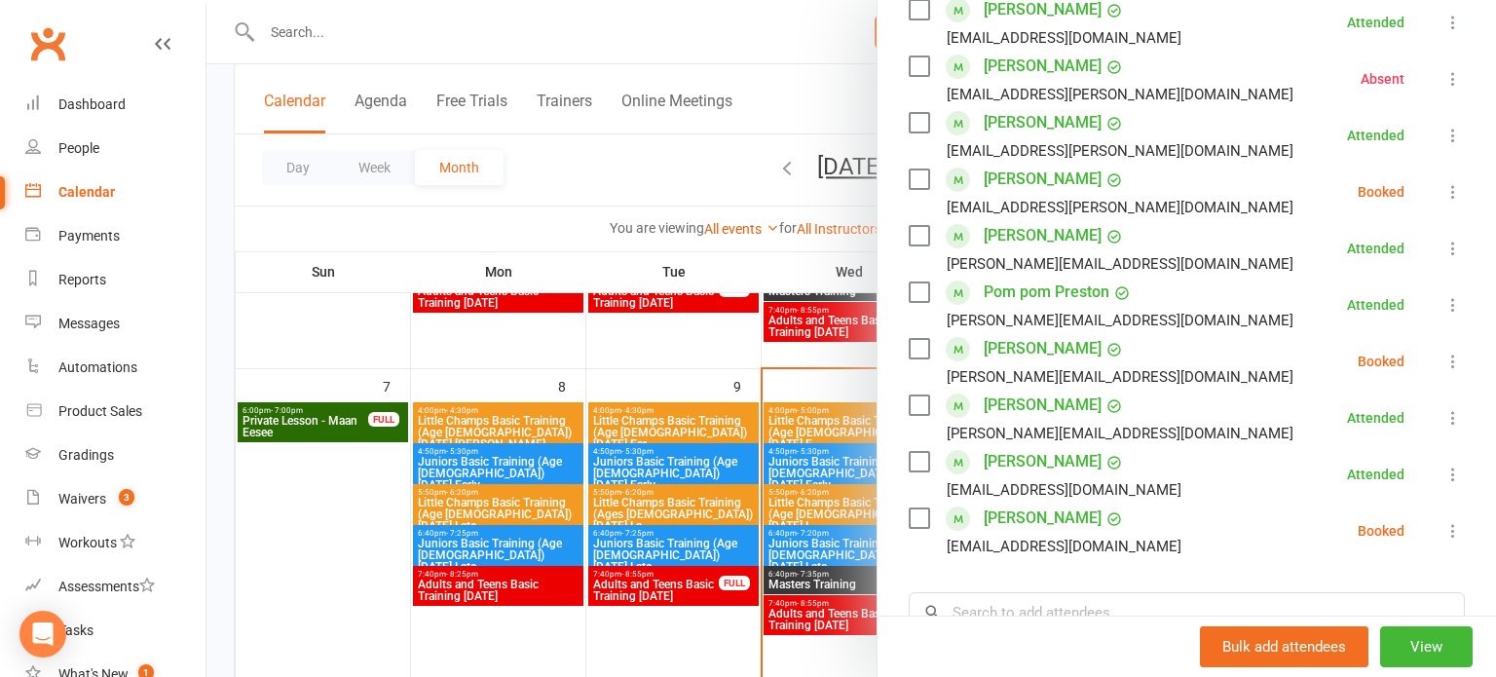
click at [1454, 362] on icon at bounding box center [1453, 361] width 19 height 19
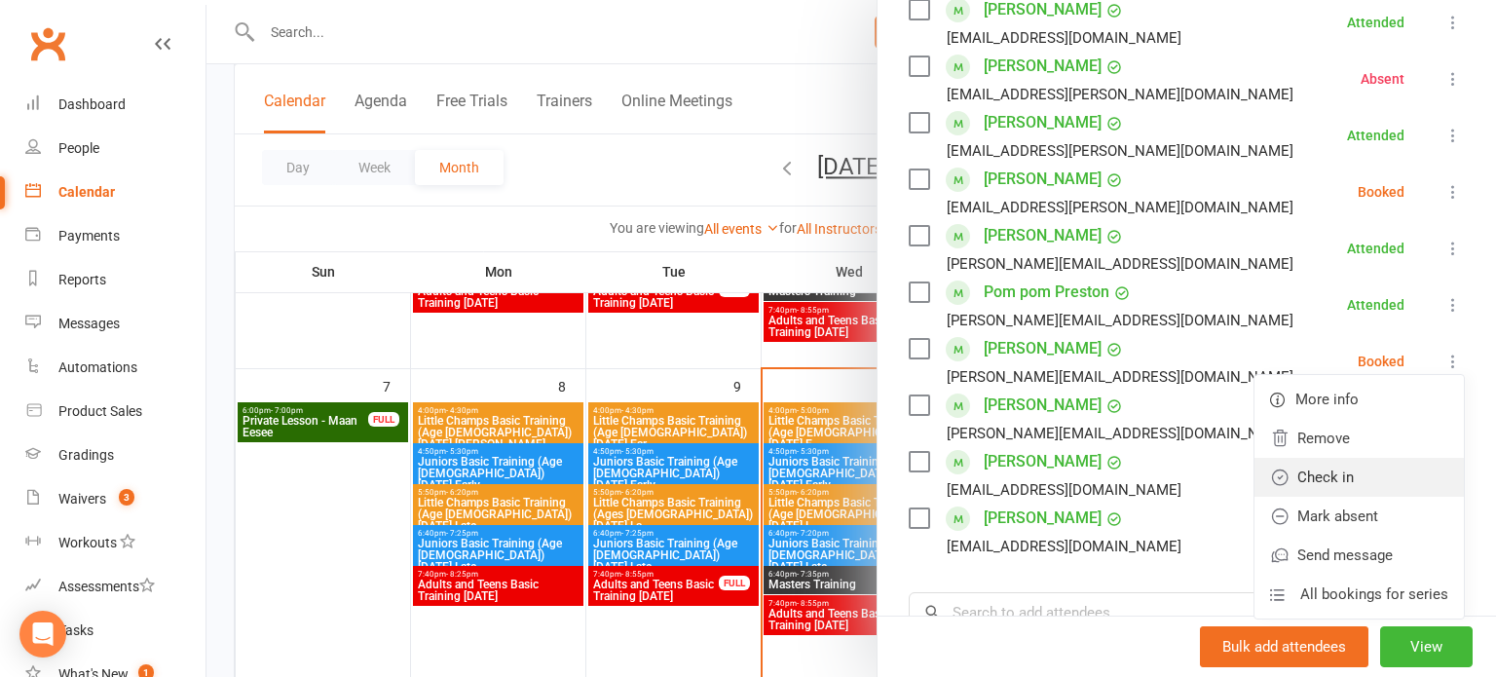
click at [1366, 475] on link "Check in" at bounding box center [1359, 477] width 209 height 39
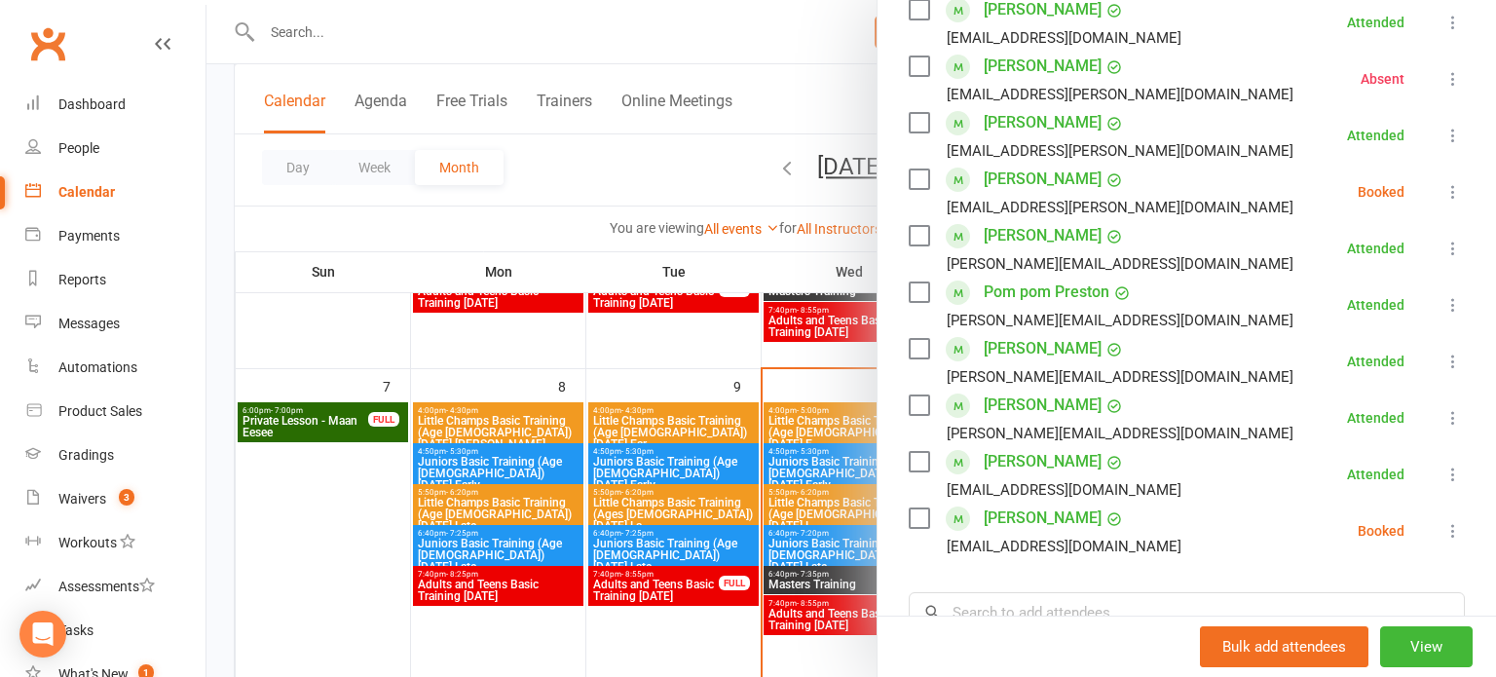
click at [1442, 538] on button at bounding box center [1453, 530] width 23 height 23
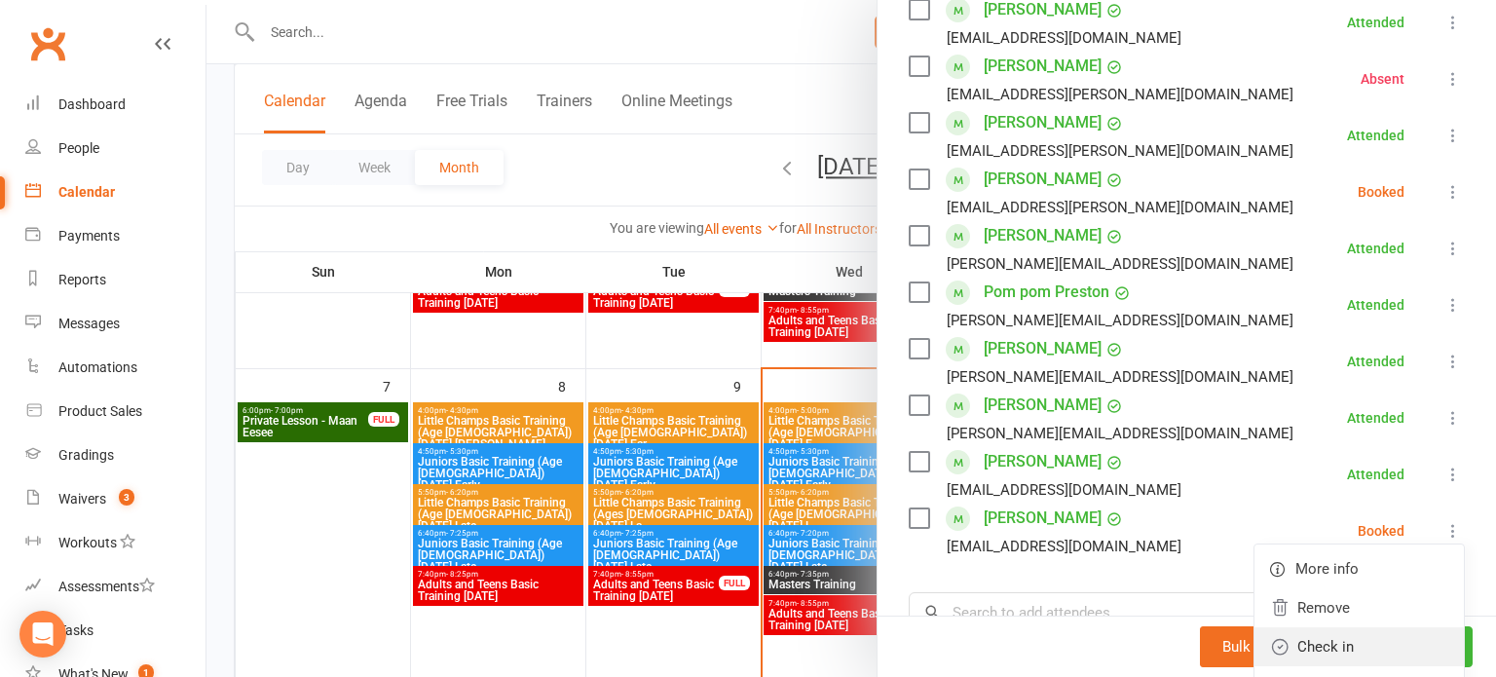
click at [1353, 646] on link "Check in" at bounding box center [1359, 646] width 209 height 39
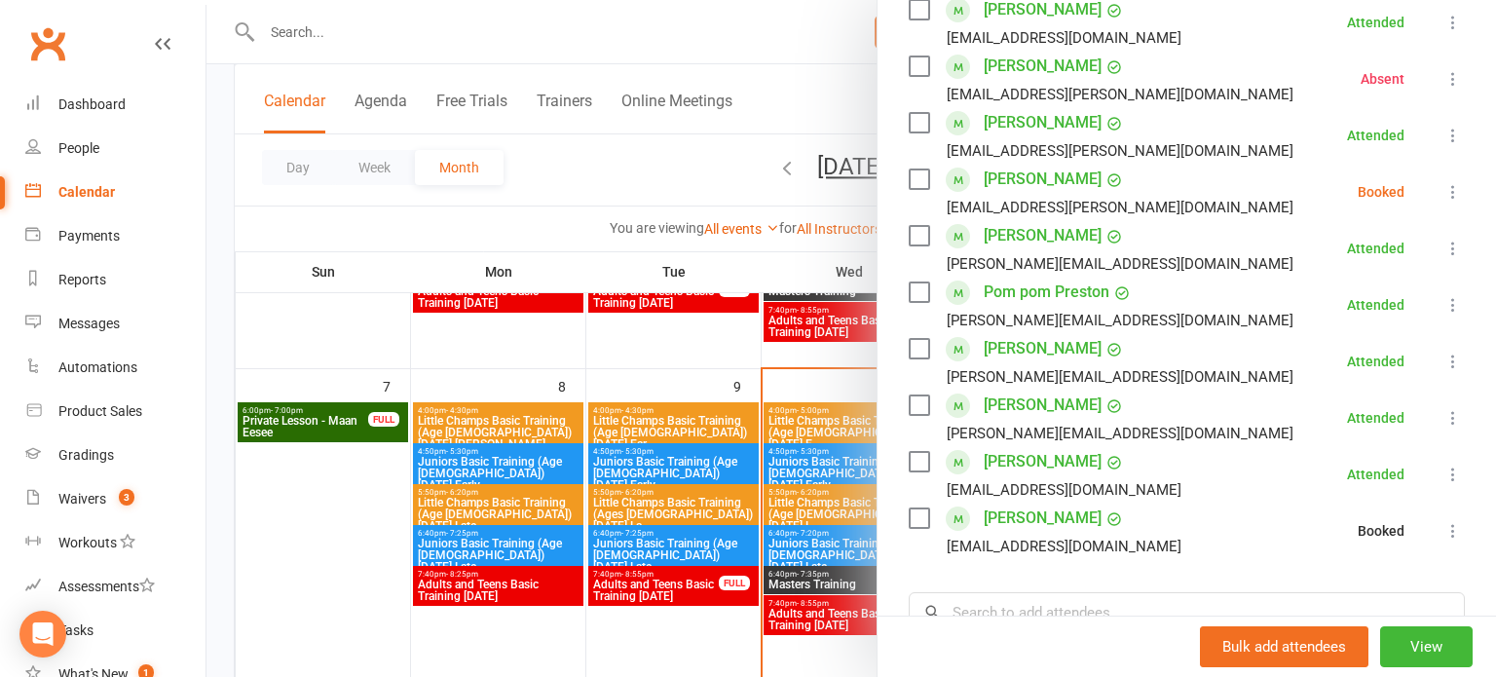
click at [1453, 193] on icon at bounding box center [1453, 191] width 19 height 19
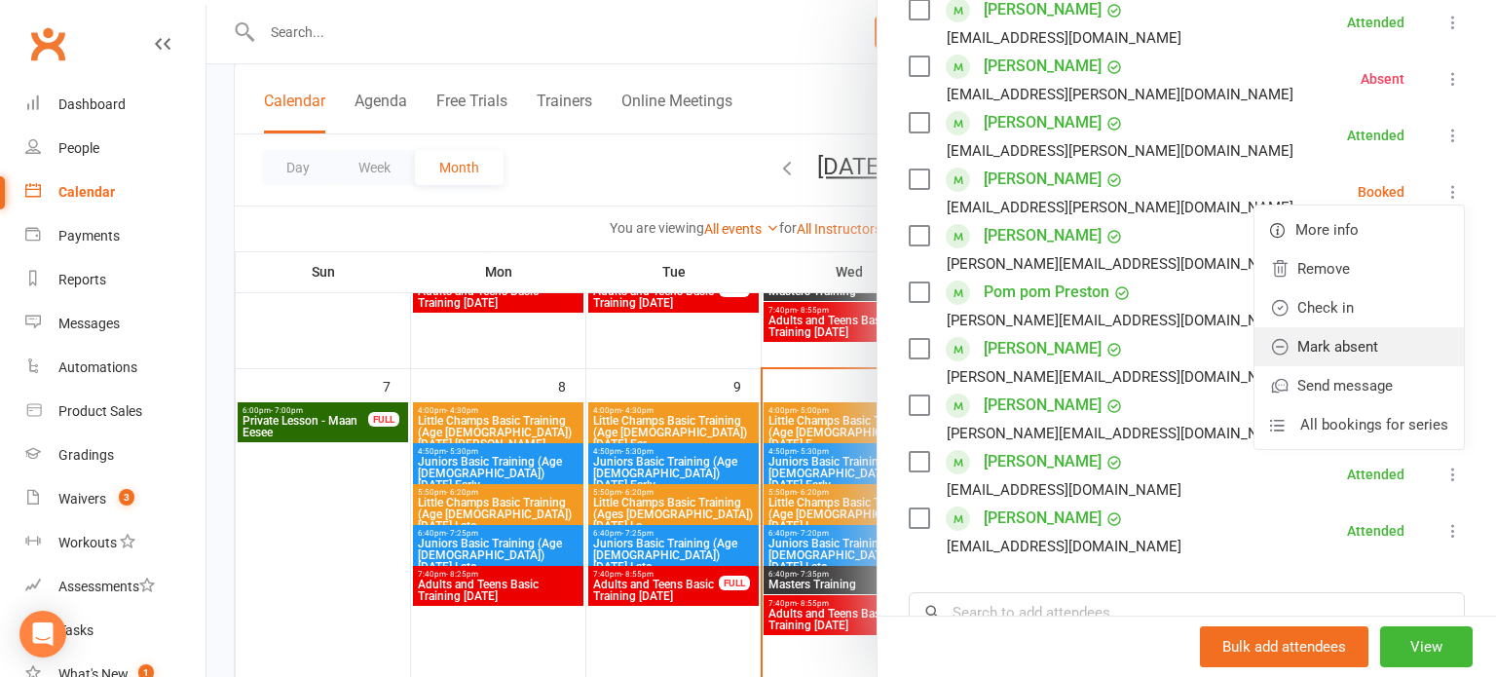
click at [1379, 351] on link "Mark absent" at bounding box center [1359, 346] width 209 height 39
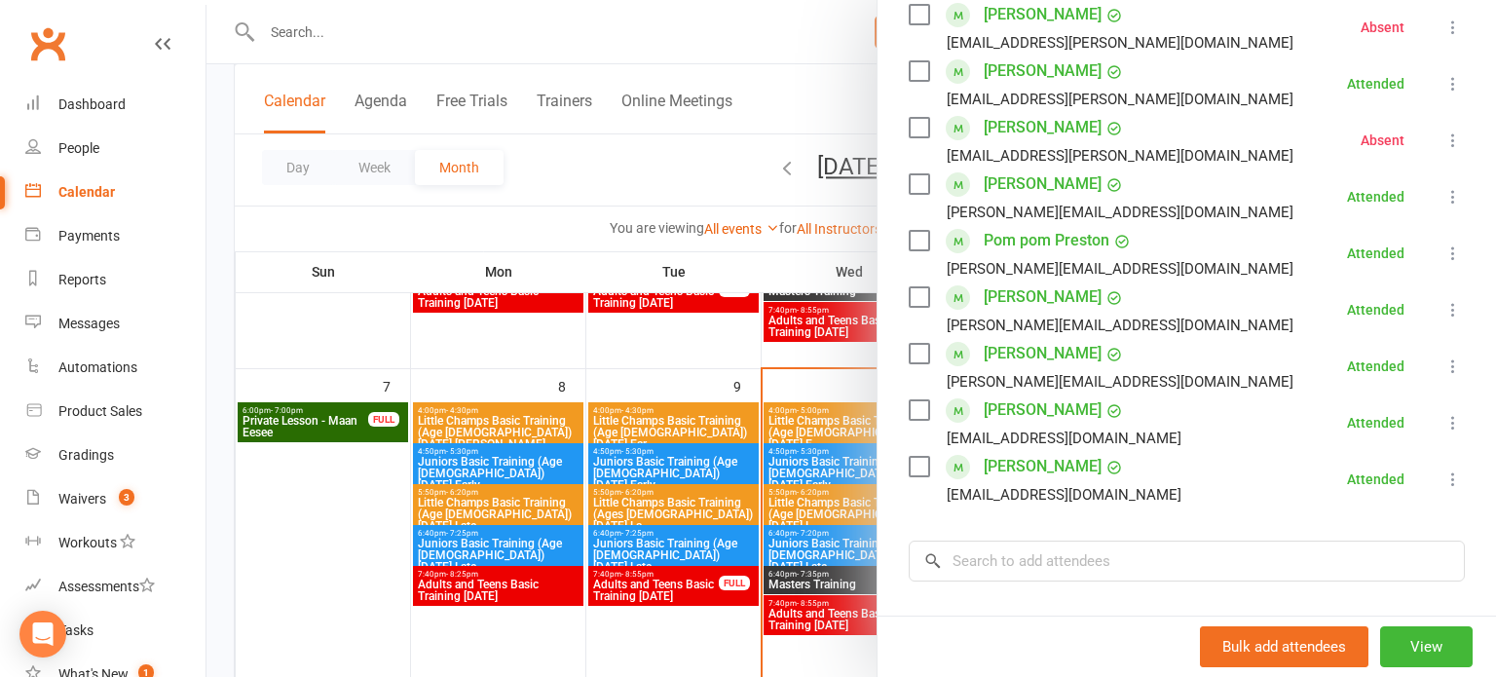
scroll to position [483, 0]
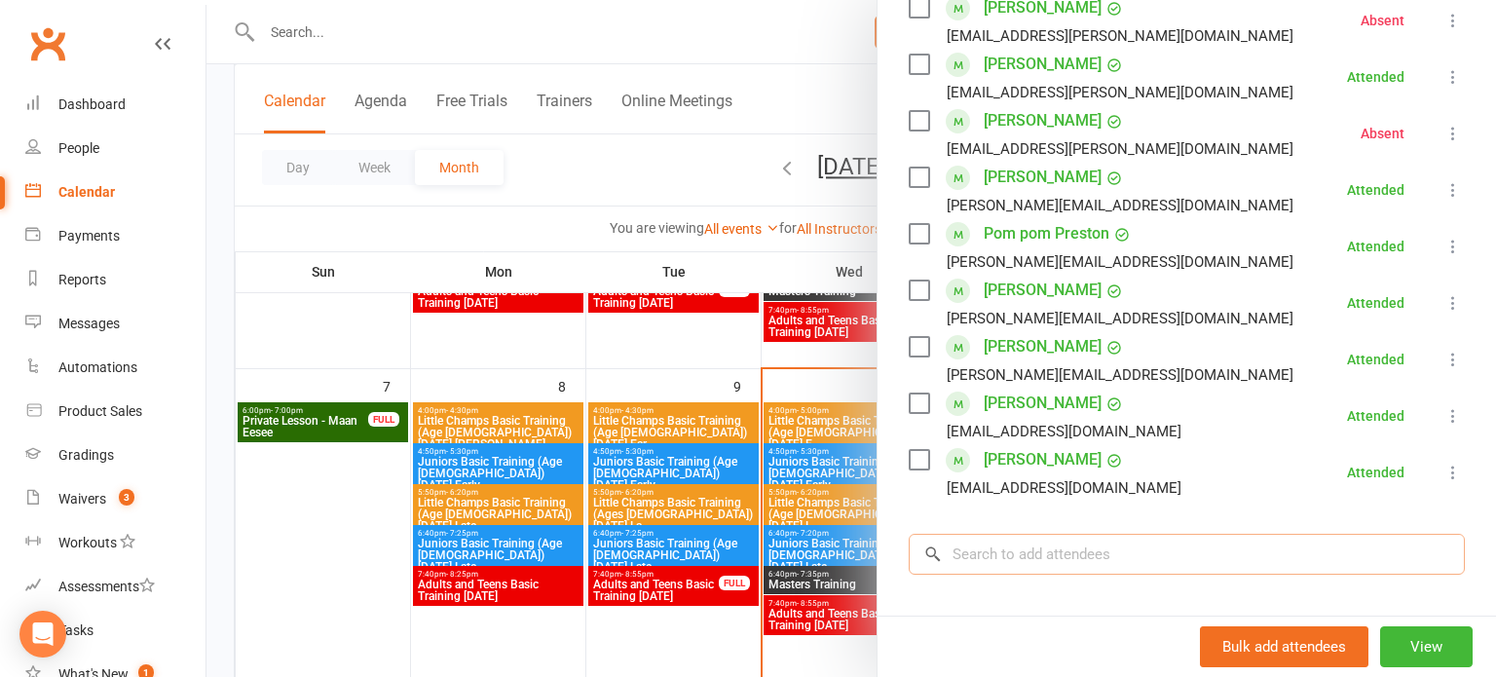
click at [1142, 543] on input "search" at bounding box center [1187, 554] width 556 height 41
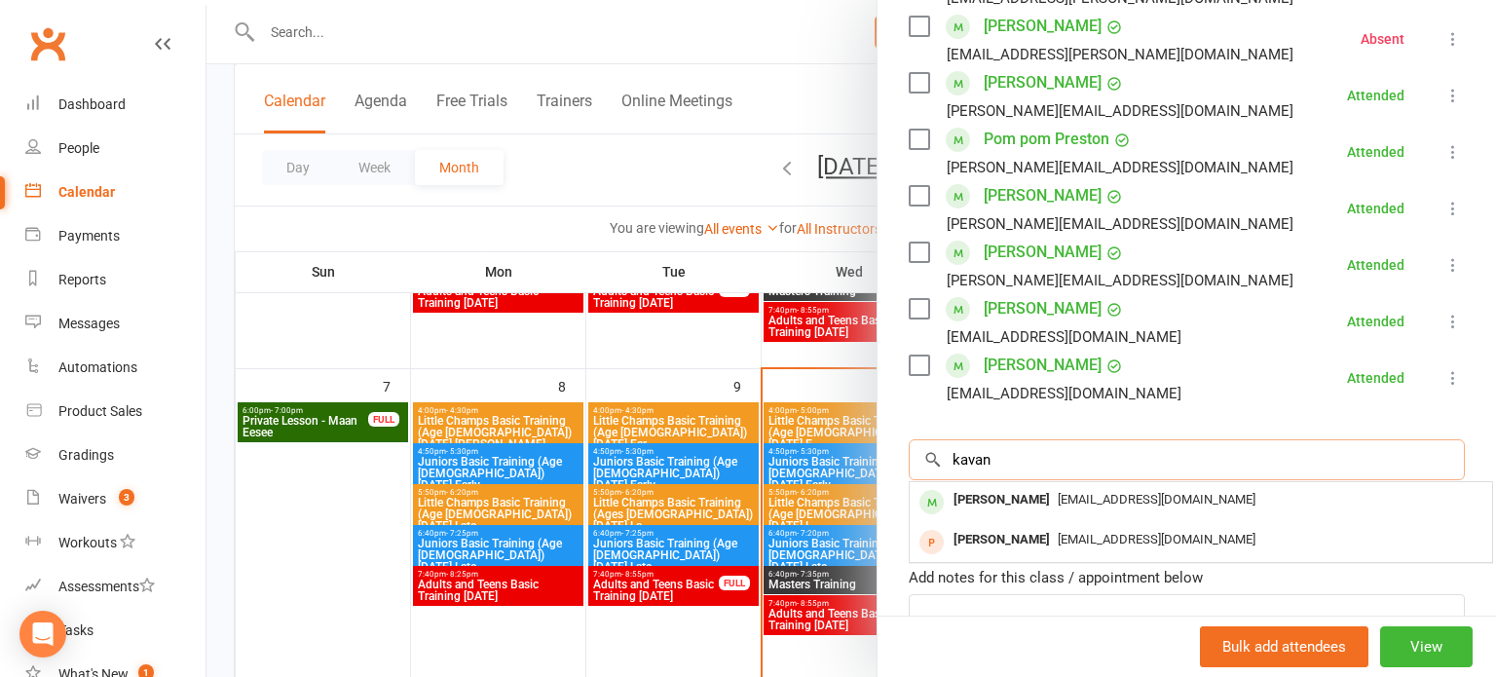
scroll to position [588, 0]
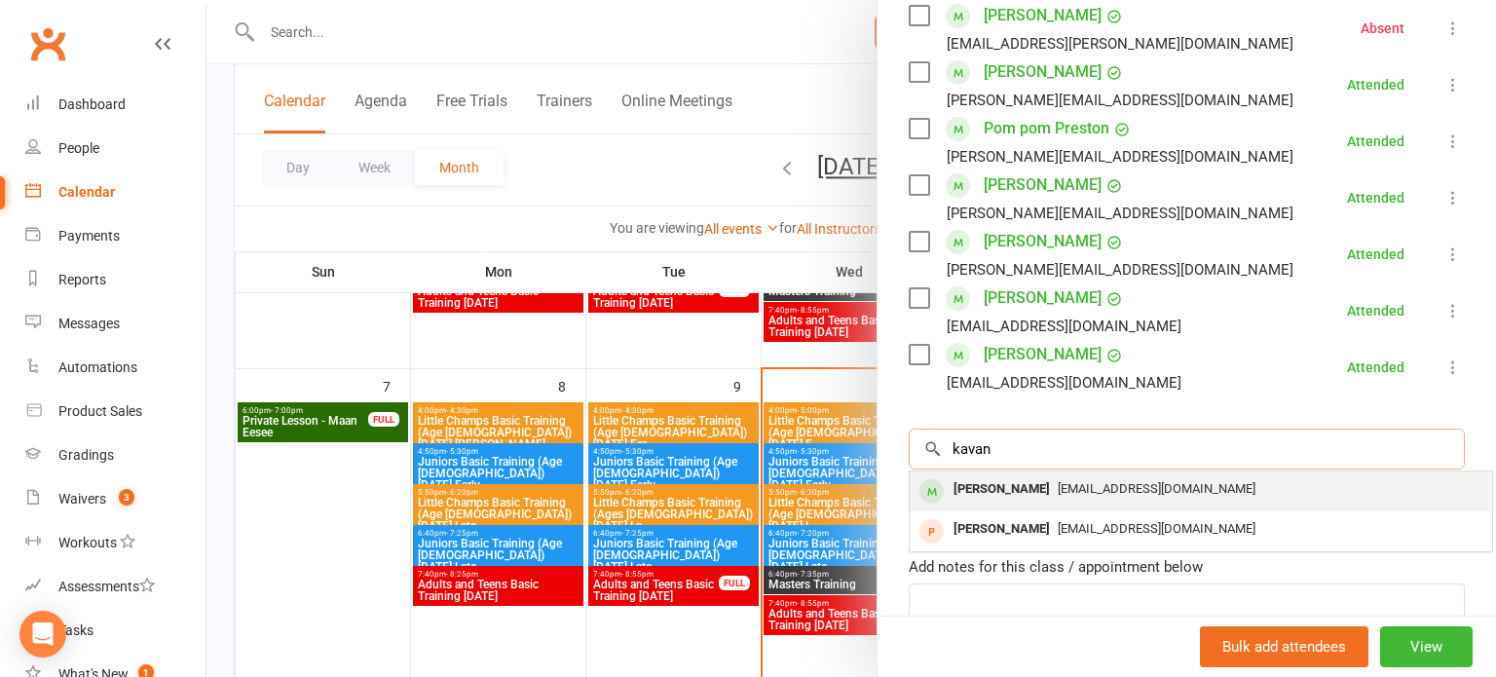
type input "kavan"
click at [1313, 488] on div "[EMAIL_ADDRESS][DOMAIN_NAME]" at bounding box center [1201, 489] width 567 height 28
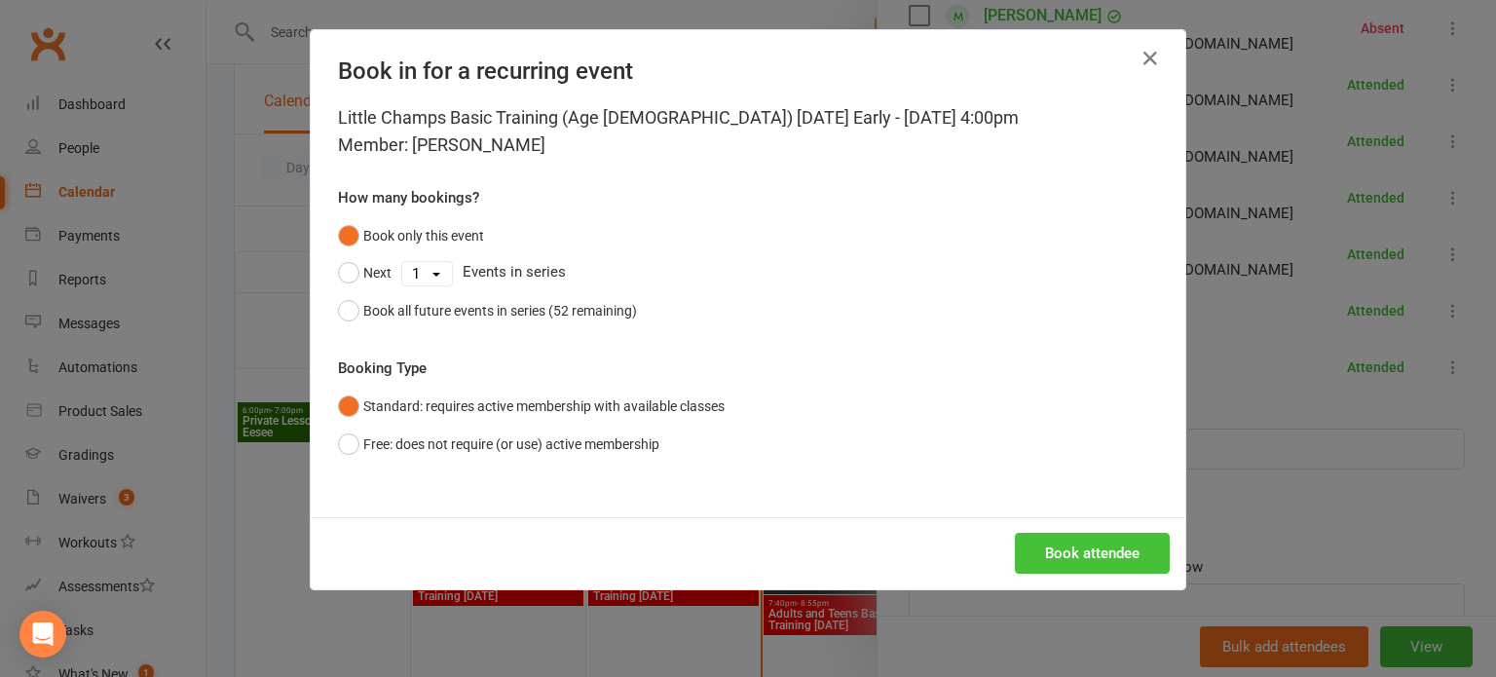
click at [1138, 544] on button "Book attendee" at bounding box center [1092, 553] width 155 height 41
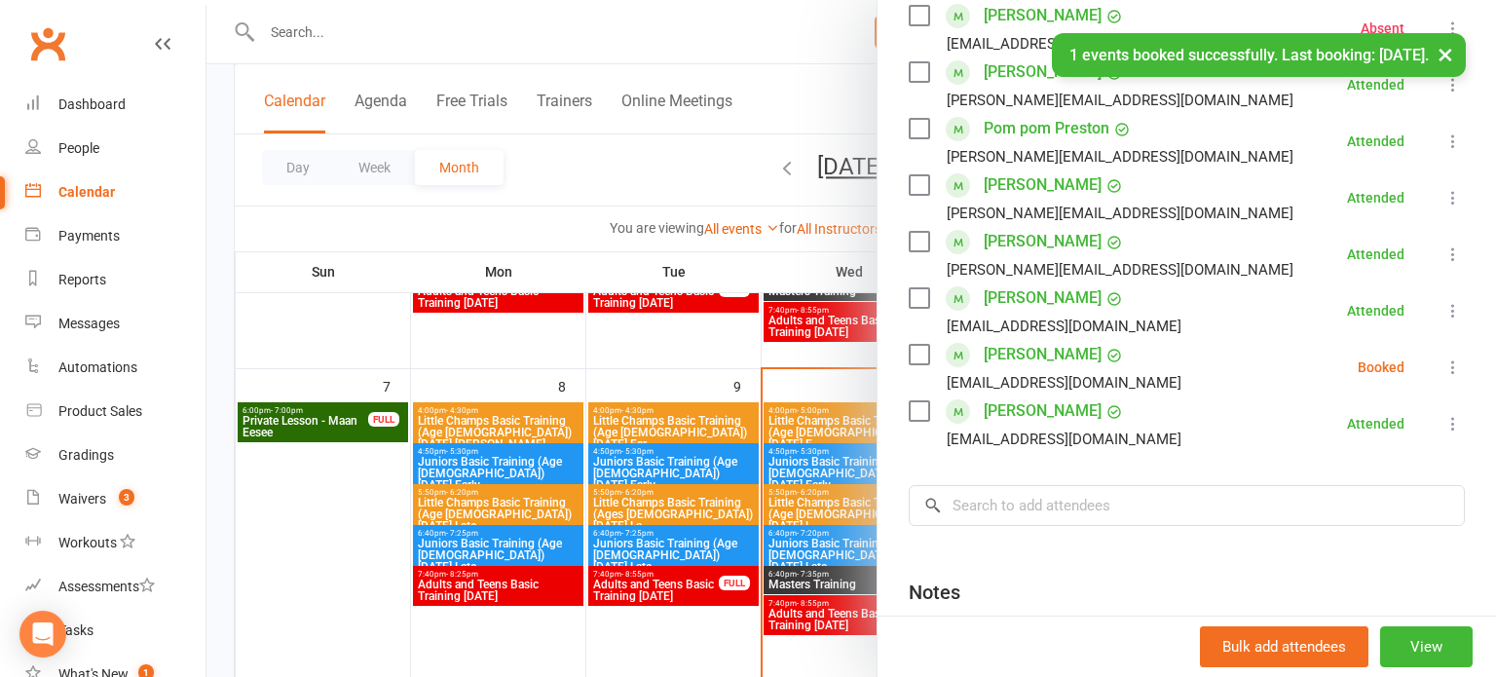
click at [1457, 368] on icon at bounding box center [1453, 367] width 19 height 19
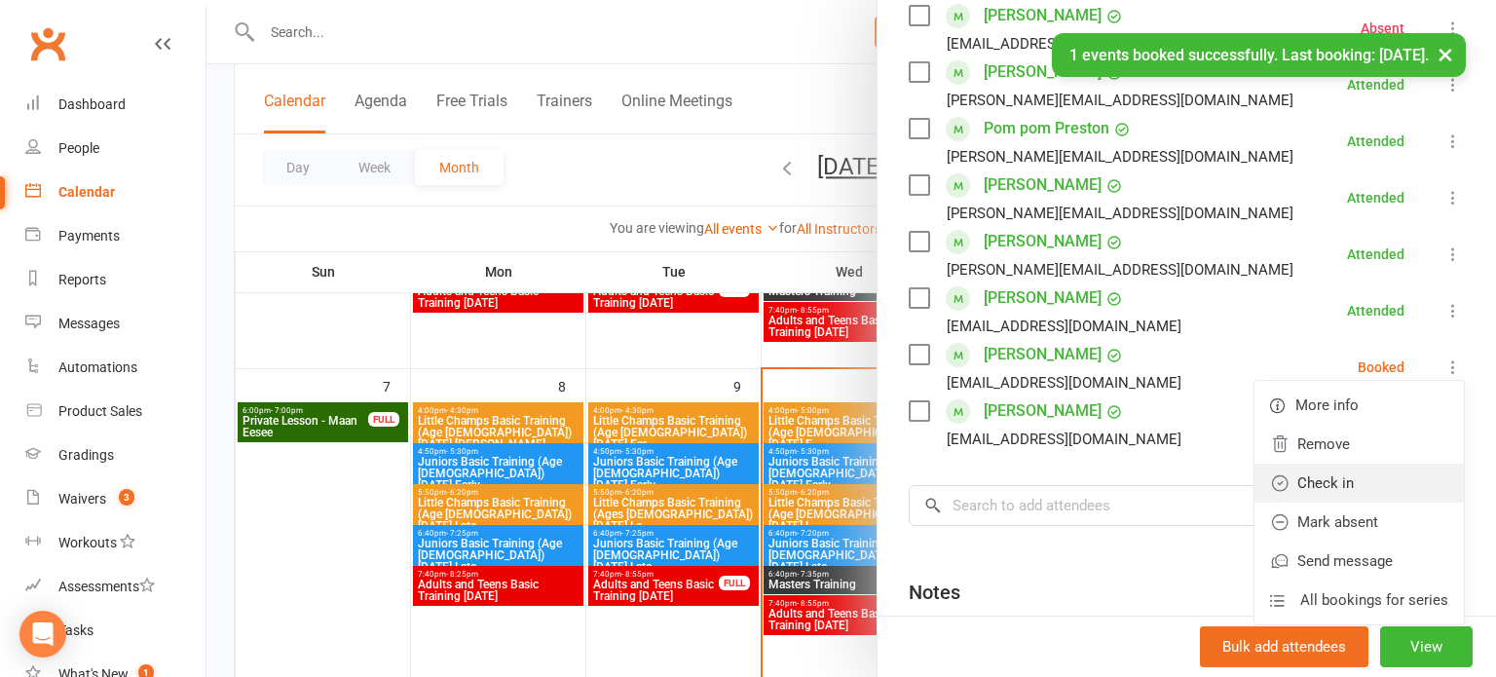
click at [1391, 481] on link "Check in" at bounding box center [1359, 483] width 209 height 39
